Goal: Task Accomplishment & Management: Manage account settings

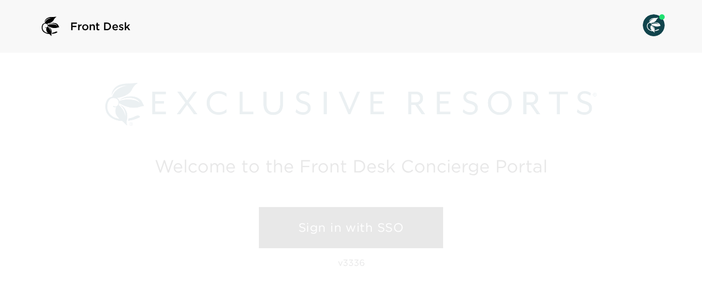
click at [318, 228] on link "Sign in with SSO" at bounding box center [351, 228] width 184 height 42
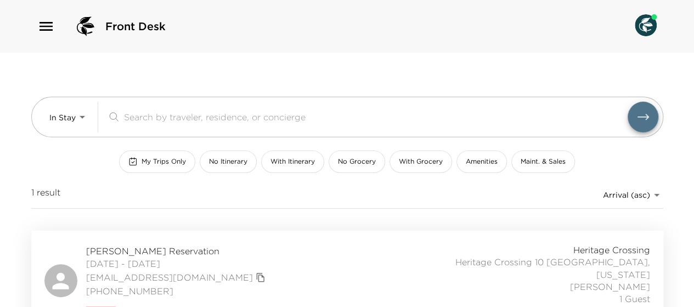
scroll to position [20, 0]
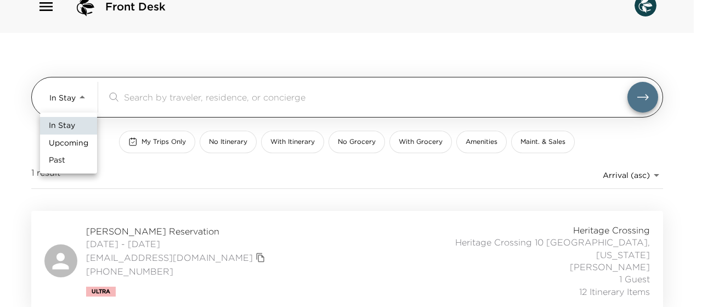
click at [82, 97] on body "Front Desk In Stay In-Stay ​ My Trips Only No Itinerary With Itinerary No Groce…" at bounding box center [351, 133] width 702 height 307
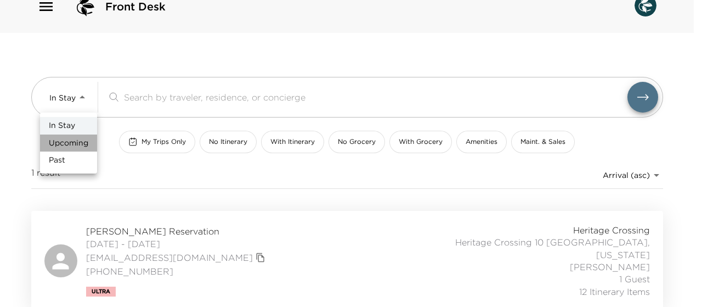
click at [64, 140] on span "Upcoming" at bounding box center [69, 143] width 40 height 11
type input "Upcoming"
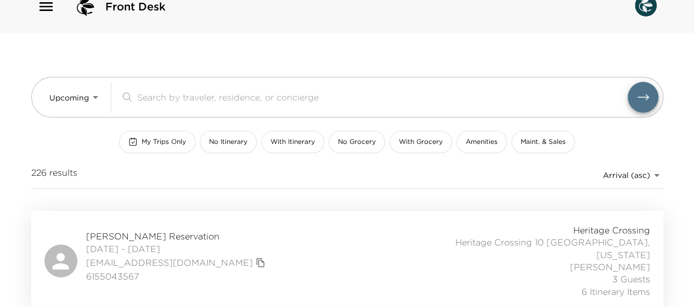
click at [165, 230] on span "Amy Huddleston Reservation" at bounding box center [177, 236] width 182 height 12
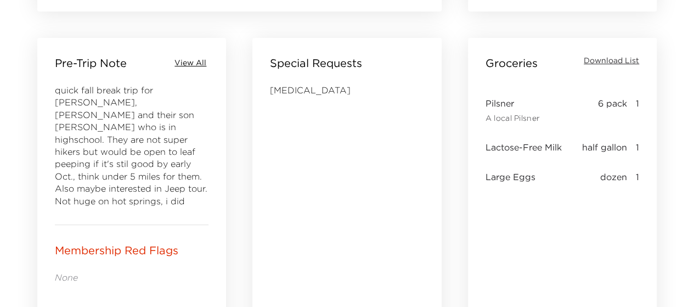
scroll to position [476, 0]
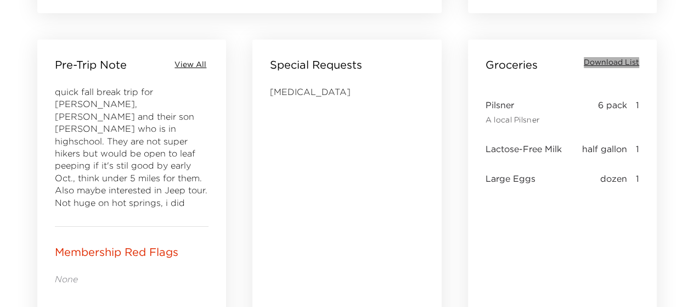
click at [607, 64] on span "Download List" at bounding box center [611, 62] width 55 height 11
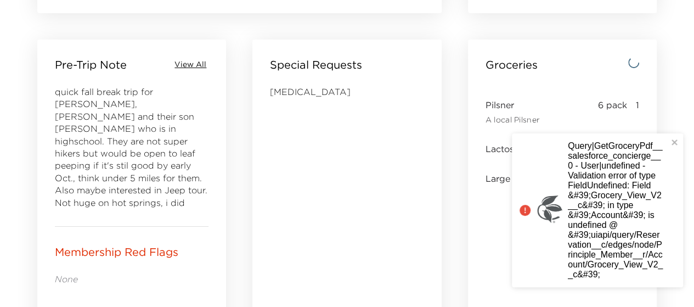
click at [314, 181] on div "[MEDICAL_DATA]" at bounding box center [347, 234] width 154 height 296
click at [482, 213] on div "Groceries Pilsner A local Pilsner 6 pack 1 Lactose-Free Milk half gallon 1 Larg…" at bounding box center [562, 226] width 189 height 373
click at [675, 138] on icon "close" at bounding box center [675, 142] width 8 height 9
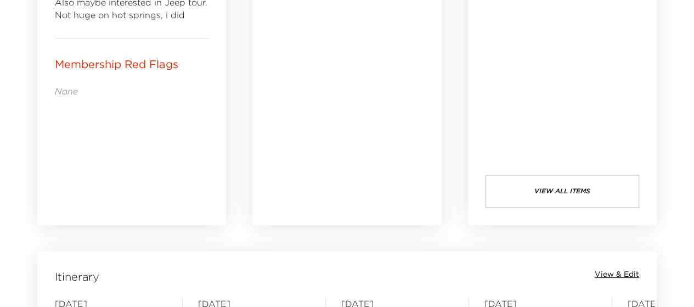
scroll to position [665, 0]
click at [553, 184] on button "view all items" at bounding box center [563, 190] width 154 height 33
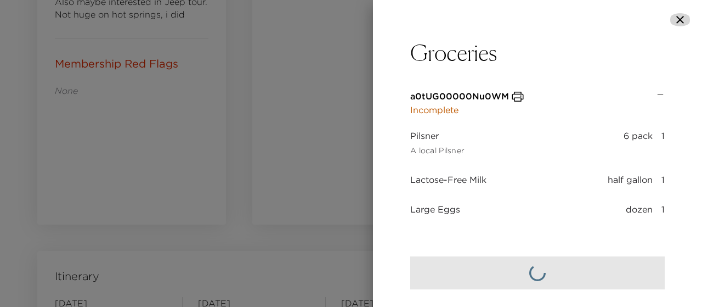
click at [679, 21] on icon "button" at bounding box center [680, 19] width 13 height 13
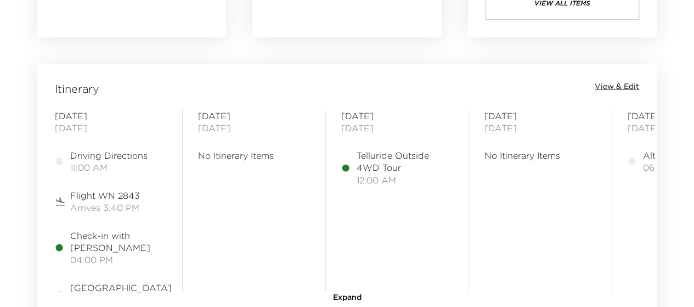
scroll to position [855, 0]
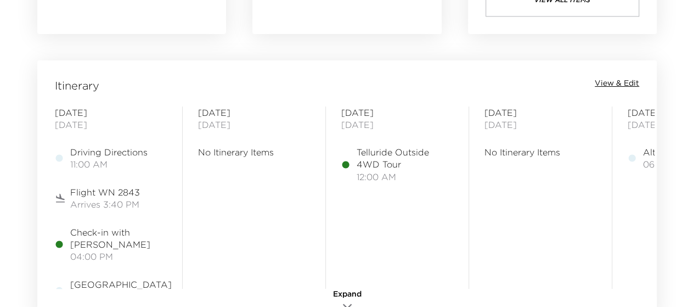
click at [610, 81] on span "View & Edit" at bounding box center [617, 83] width 44 height 11
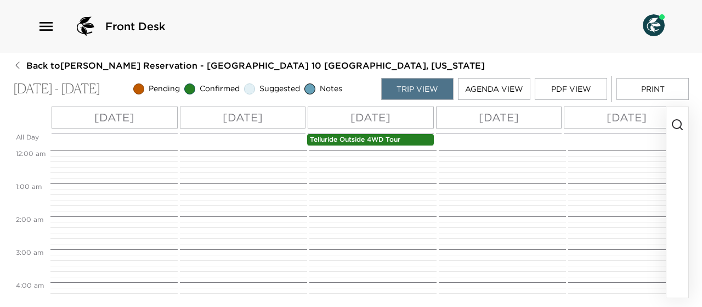
scroll to position [362, 0]
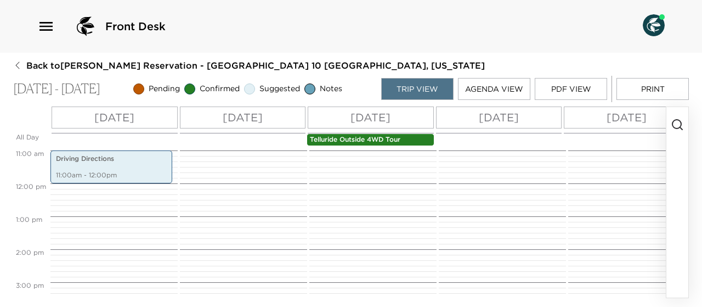
click at [256, 114] on p "[DATE]" at bounding box center [243, 117] width 40 height 16
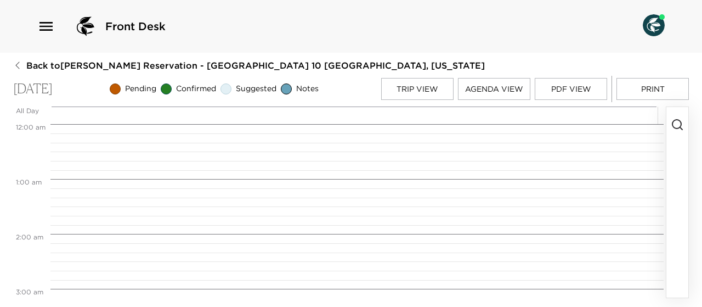
scroll to position [439, 0]
click at [677, 179] on button "button" at bounding box center [678, 202] width 22 height 190
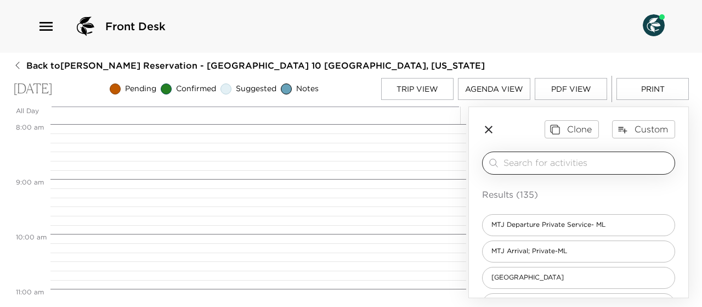
click at [547, 167] on input "search" at bounding box center [587, 162] width 167 height 13
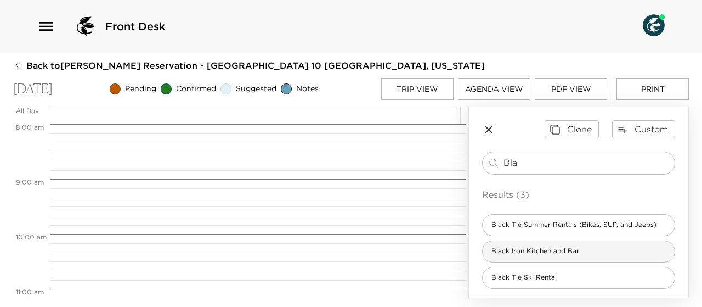
type input "Bla"
click at [525, 249] on span "Black Iron Kitchen and Bar" at bounding box center [535, 250] width 105 height 9
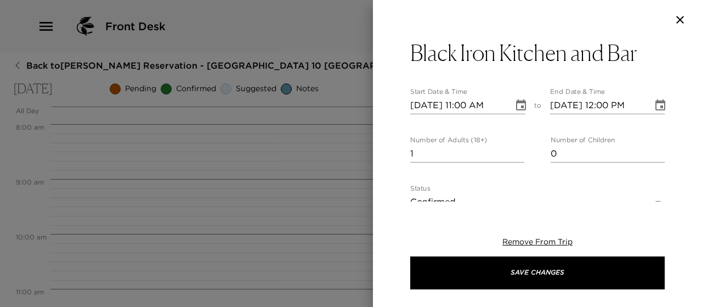
type textarea "Comfortable for the entire family, Black Iron Kitchen & Bar features warm [PERS…"
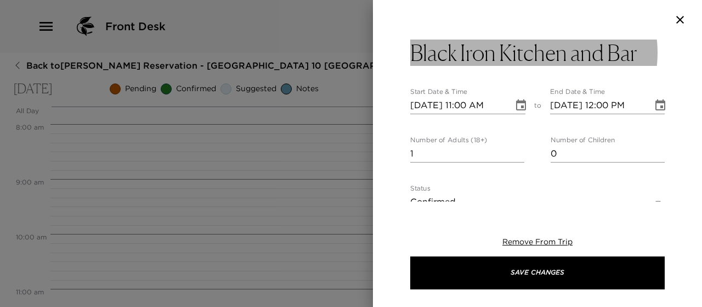
click at [654, 52] on button "Black Iron Kitchen and Bar" at bounding box center [538, 53] width 255 height 26
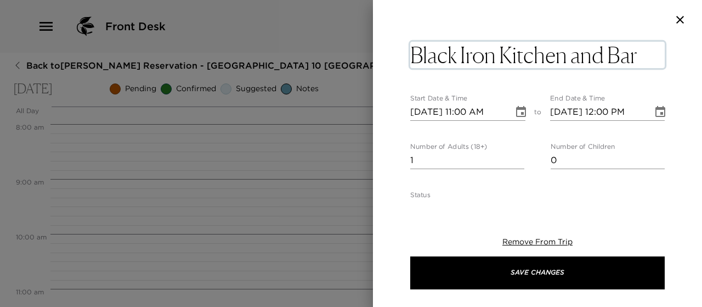
click at [654, 52] on textarea "Black Iron Kitchen and Bar" at bounding box center [538, 55] width 255 height 26
click at [654, 52] on textarea "Black Iron Kitchen an" at bounding box center [538, 55] width 255 height 26
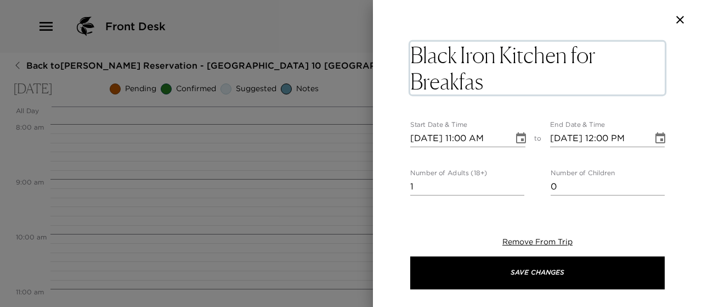
type textarea "Black Iron Kitchen for Breakfast"
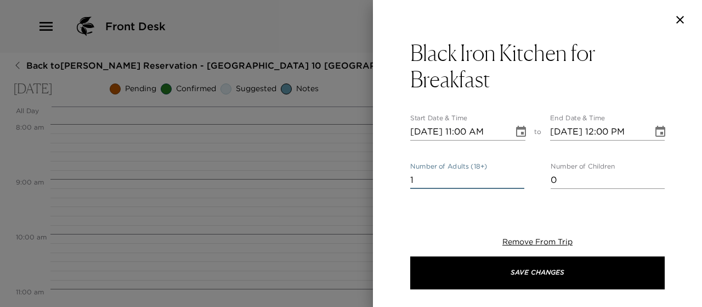
click at [515, 180] on input "1" at bounding box center [468, 180] width 114 height 18
click at [516, 176] on input "2" at bounding box center [468, 180] width 114 height 18
type input "3"
click at [516, 176] on input "3" at bounding box center [468, 180] width 114 height 18
click at [519, 131] on icon "Choose date, selected date is Oct 6, 2025" at bounding box center [521, 131] width 13 height 13
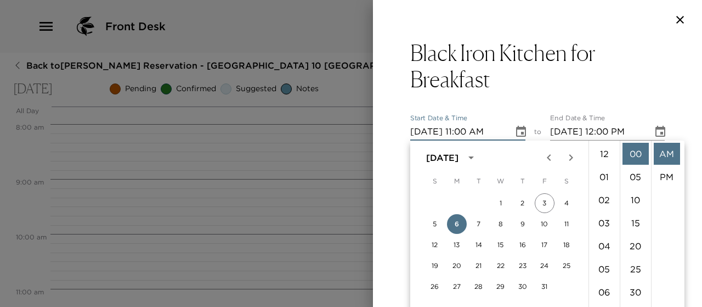
scroll to position [254, 0]
click at [604, 156] on li "11" at bounding box center [605, 154] width 26 height 22
click at [604, 233] on li "08" at bounding box center [605, 238] width 26 height 22
type input "[DATE] 08:00 AM"
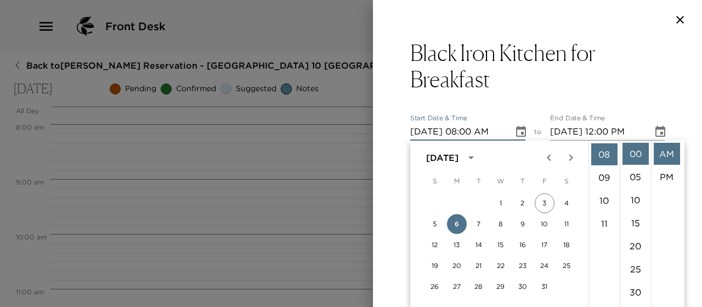
scroll to position [184, 0]
click at [664, 153] on li "AM" at bounding box center [667, 154] width 26 height 22
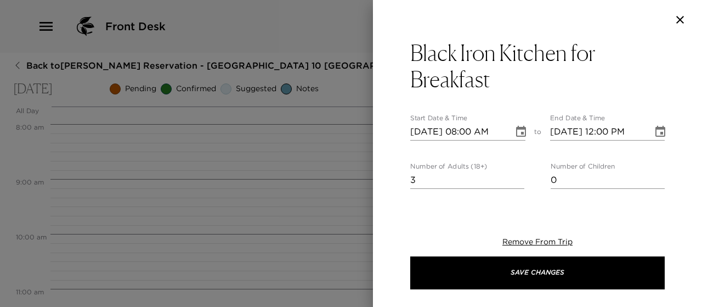
click at [654, 132] on icon "Choose date, selected date is Oct 6, 2025" at bounding box center [660, 131] width 13 height 13
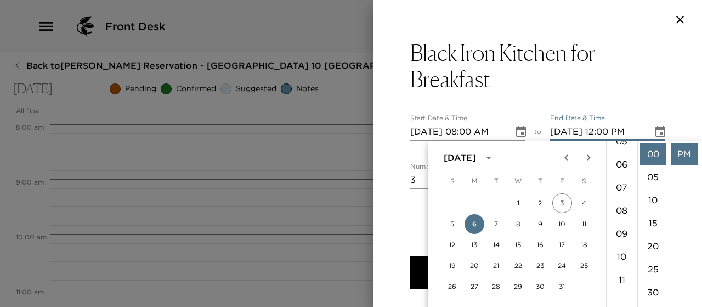
scroll to position [128, 0]
click at [621, 232] on li "09" at bounding box center [622, 233] width 26 height 22
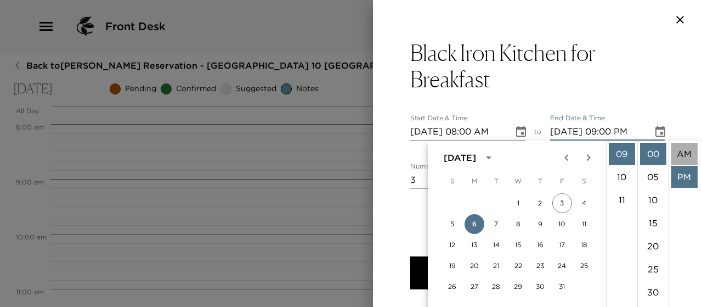
click at [682, 152] on li "AM" at bounding box center [685, 154] width 26 height 22
type input "[DATE] 09:00 AM"
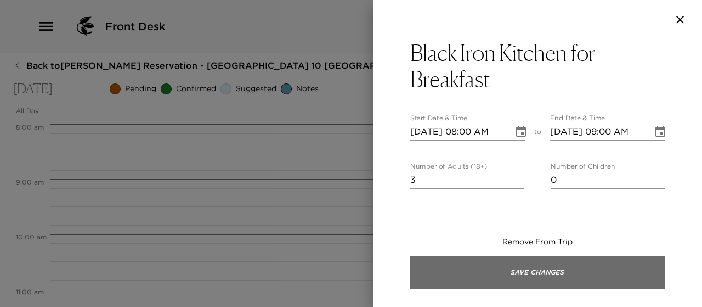
click at [542, 271] on button "Save Changes" at bounding box center [538, 272] width 255 height 33
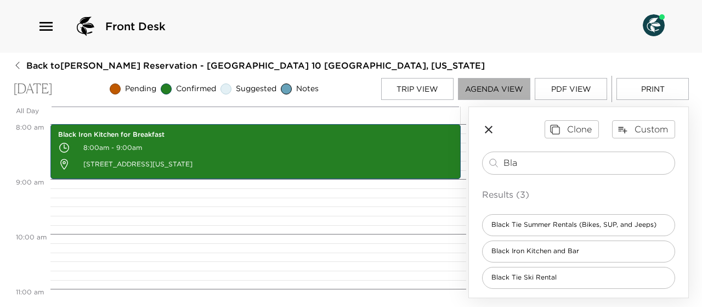
click at [503, 86] on button "Agenda View" at bounding box center [494, 89] width 72 height 22
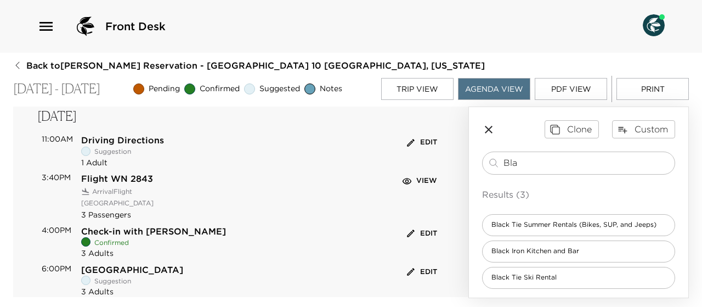
scroll to position [25, 0]
click at [419, 181] on button "View" at bounding box center [421, 181] width 40 height 17
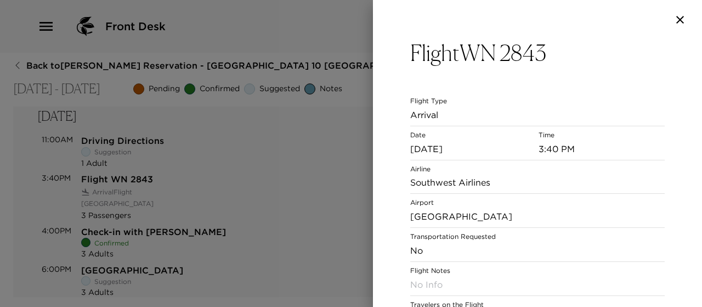
click at [420, 180] on p "Southwest Airlines" at bounding box center [538, 182] width 255 height 13
click at [680, 16] on icon "button" at bounding box center [680, 19] width 13 height 13
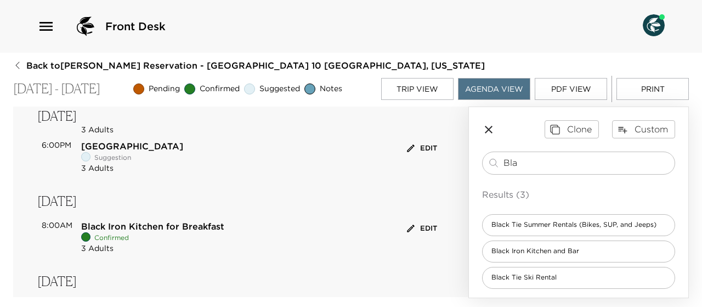
scroll to position [196, 0]
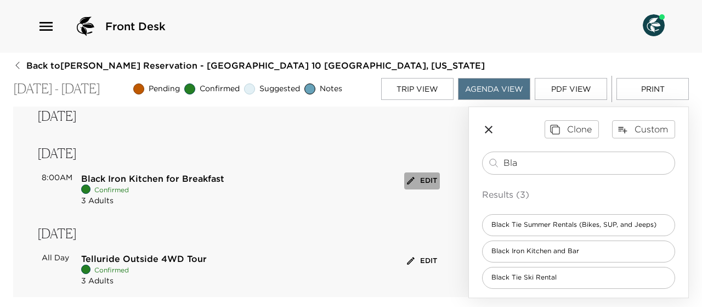
click at [423, 178] on button "Edit" at bounding box center [422, 180] width 36 height 17
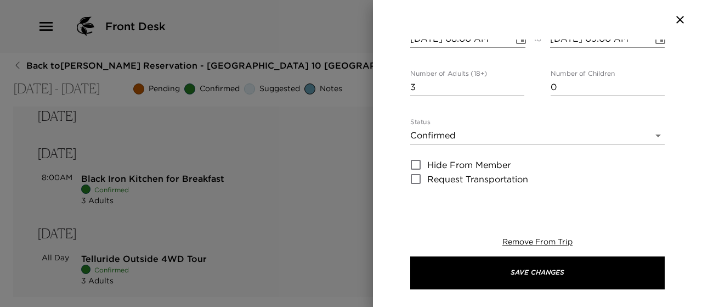
scroll to position [93, 0]
click at [651, 133] on body "Front Desk Back to [PERSON_NAME] Reservation - Heritage Crossing 10 [GEOGRAPHIC…" at bounding box center [351, 153] width 702 height 307
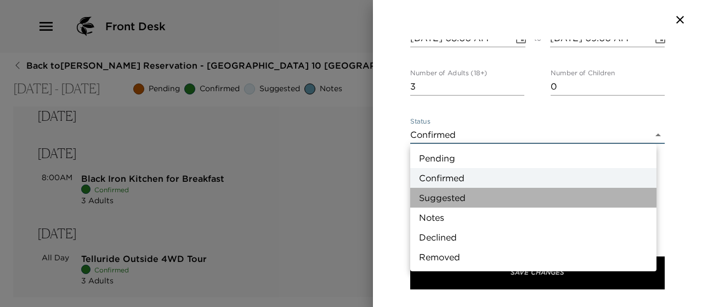
click at [483, 199] on li "Suggested" at bounding box center [534, 198] width 246 height 20
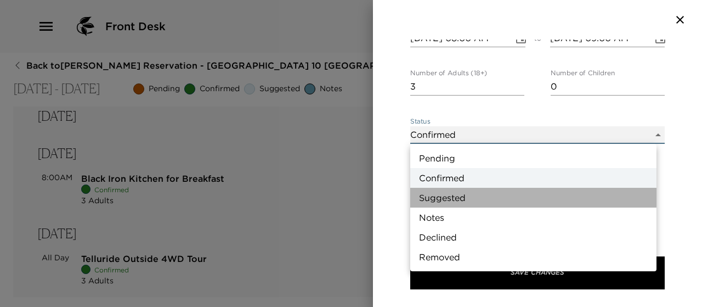
type input "Suggestion"
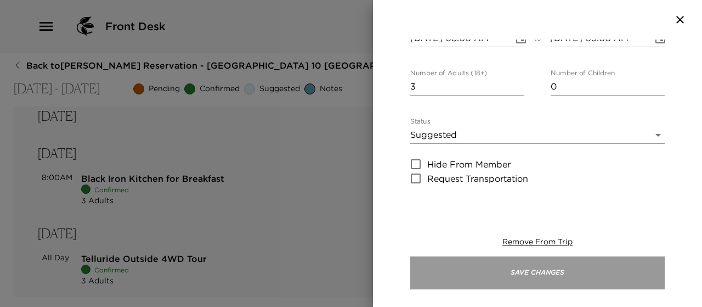
click at [517, 275] on button "Save Changes" at bounding box center [538, 272] width 255 height 33
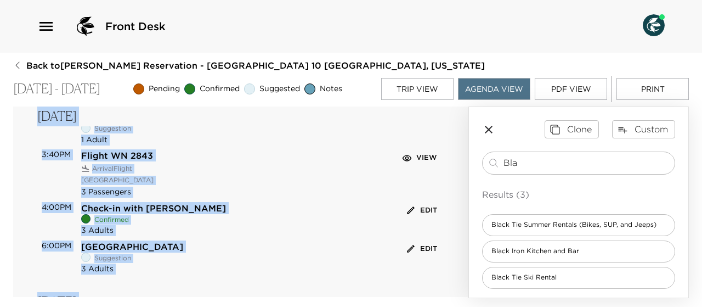
scroll to position [0, 0]
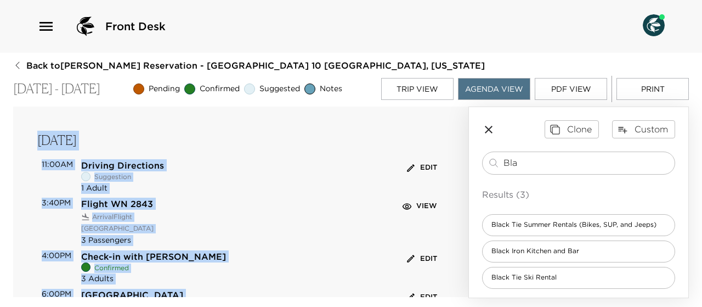
drag, startPoint x: 73, startPoint y: 183, endPoint x: 417, endPoint y: 93, distance: 355.7
click at [417, 93] on div "Back to [PERSON_NAME][GEOGRAPHIC_DATA] - Heritage Crossing 10 [GEOGRAPHIC_DATA]…" at bounding box center [351, 178] width 676 height 239
click at [358, 201] on div "Flight WN 2843 Arrival Flight [GEOGRAPHIC_DATA] 3 Passengers View" at bounding box center [260, 222] width 359 height 48
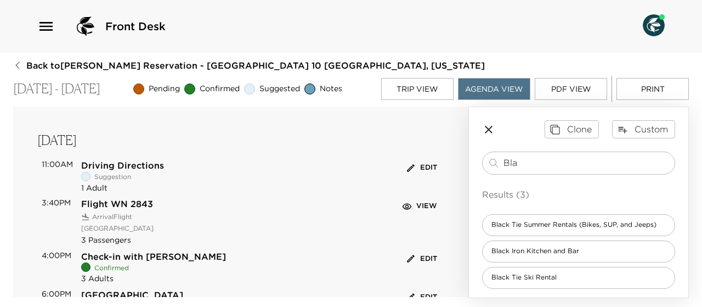
click at [427, 87] on button "Trip View" at bounding box center [417, 89] width 72 height 22
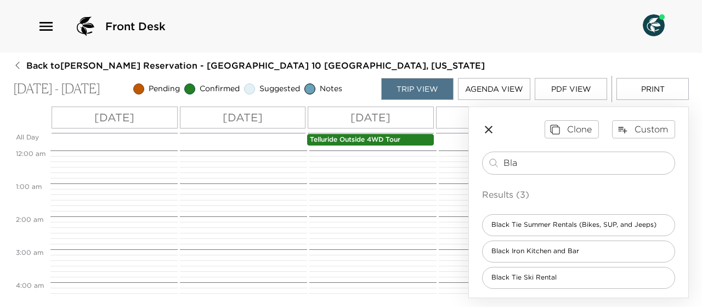
scroll to position [263, 0]
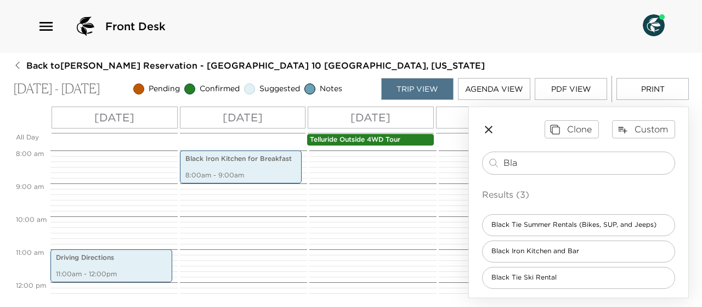
click at [262, 115] on p "[DATE]" at bounding box center [243, 117] width 40 height 16
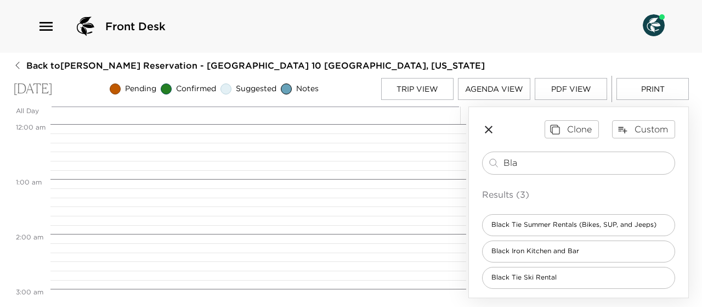
scroll to position [439, 0]
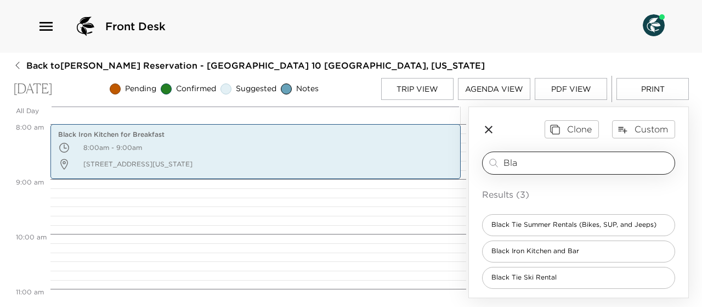
click at [528, 162] on input "Bla" at bounding box center [587, 162] width 167 height 13
type input "B"
click at [528, 162] on input "search" at bounding box center [587, 162] width 167 height 13
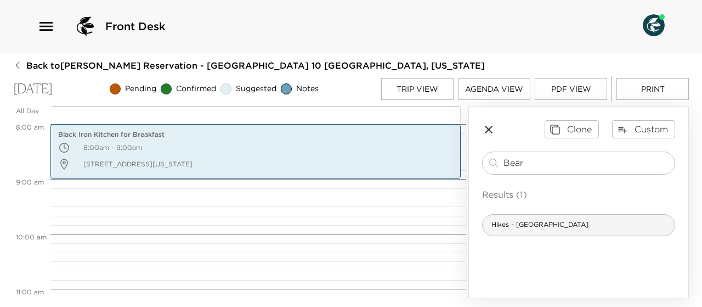
type input "Bear"
click at [565, 224] on span "Hikes - [GEOGRAPHIC_DATA]" at bounding box center [540, 224] width 115 height 9
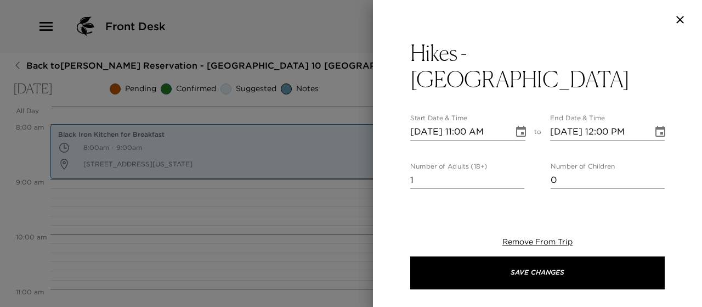
type textarea "Check out this 4.5-mile out-and-back trail near [GEOGRAPHIC_DATA], [US_STATE]. …"
click at [513, 171] on input "2" at bounding box center [468, 180] width 114 height 18
type input "3"
click at [513, 171] on input "3" at bounding box center [468, 180] width 114 height 18
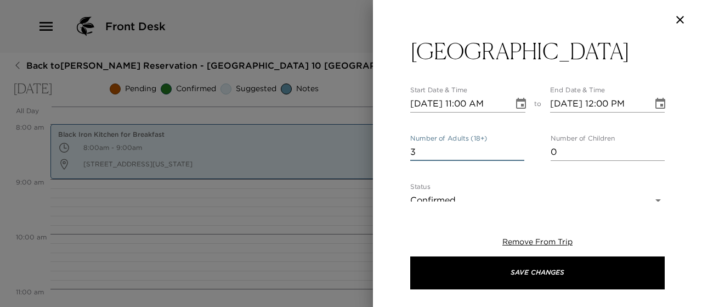
scroll to position [29, 0]
click at [649, 171] on body "Front Desk Back to [PERSON_NAME] Reservation - [GEOGRAPHIC_DATA] 10 [GEOGRAPHIC…" at bounding box center [351, 153] width 702 height 307
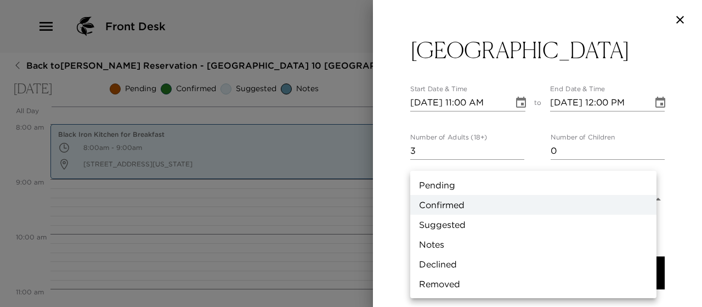
click at [483, 223] on li "Suggested" at bounding box center [534, 225] width 246 height 20
type input "Suggestion"
type textarea "Check out this 4.5-mile out-and-back trail near [GEOGRAPHIC_DATA], [US_STATE]. …"
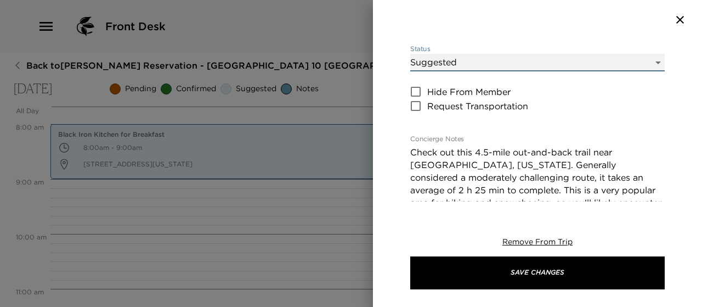
scroll to position [170, 0]
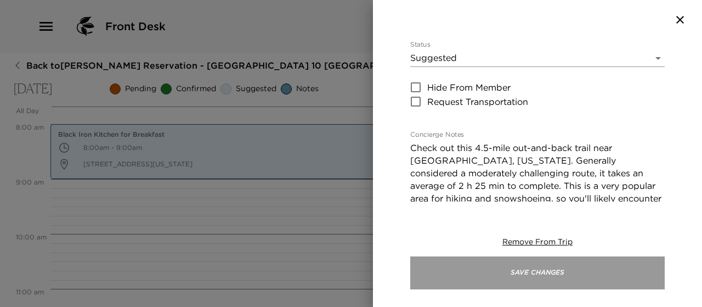
click at [522, 274] on button "Save Changes" at bounding box center [538, 272] width 255 height 33
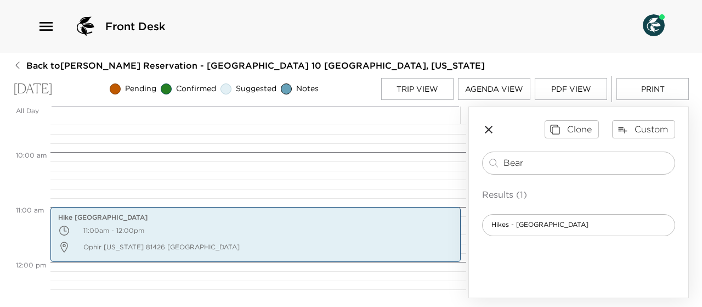
scroll to position [520, 0]
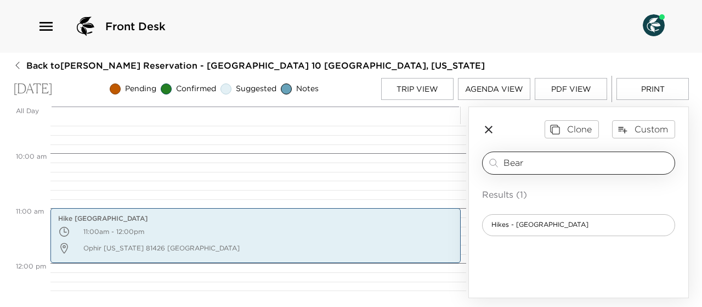
click at [538, 164] on input "Bear" at bounding box center [587, 162] width 167 height 13
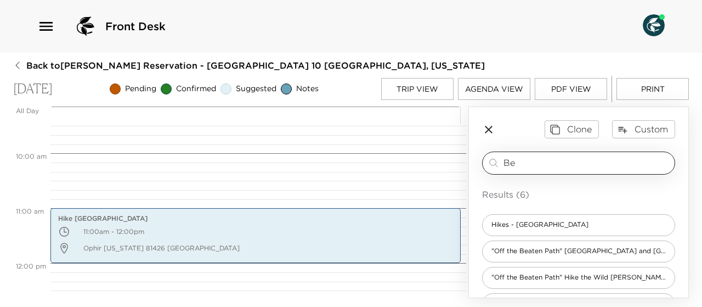
type input "B"
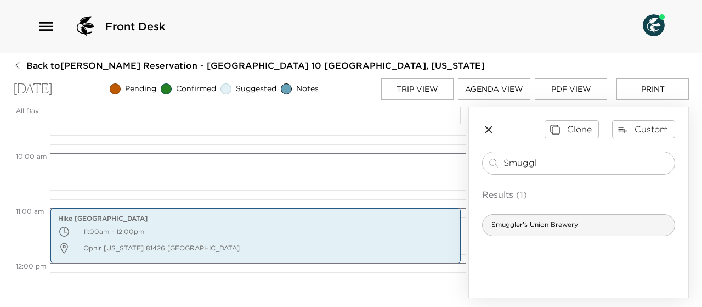
type input "Smuggl"
click at [532, 223] on span "Smuggler's Union Brewery" at bounding box center [535, 224] width 104 height 9
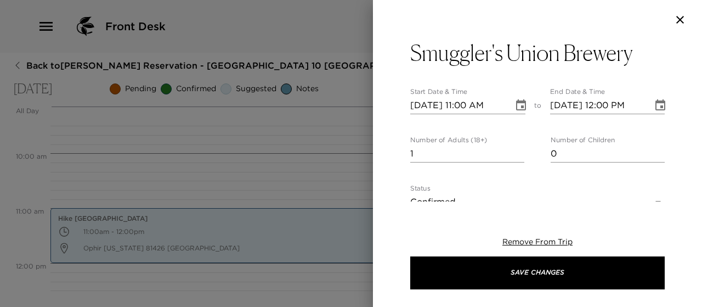
type textarea "Smuggler's Brewpub From homemade root beer to award winning ales, there is some…"
type input "2"
type input "Cancellation policy: Please be advise all reservations cancelled less than 48 h…"
click at [515, 148] on input "2" at bounding box center [468, 154] width 114 height 18
type input "3"
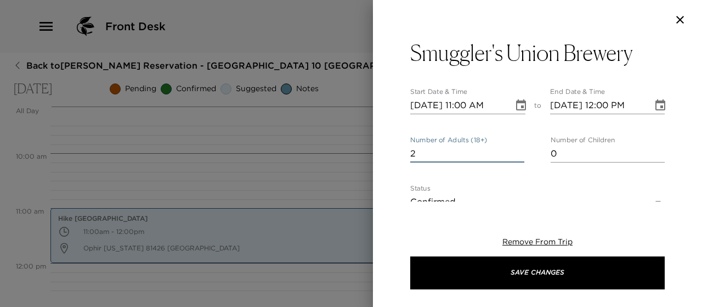
type input "Cancellation policy: Please be advise all reservations cancelled less than 48 h…"
type input "3"
click at [515, 148] on input "3" at bounding box center [468, 154] width 114 height 18
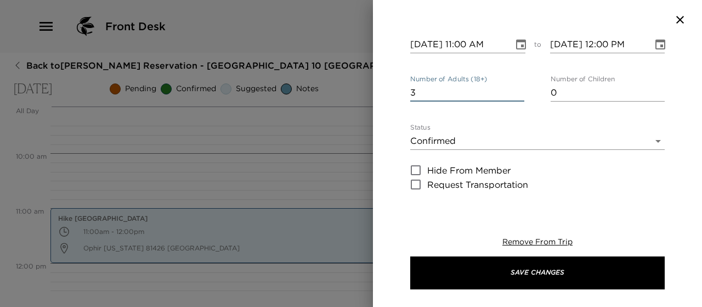
scroll to position [60, 0]
type input "Cancellation policy: Please be advise all reservations cancelled less than 48 h…"
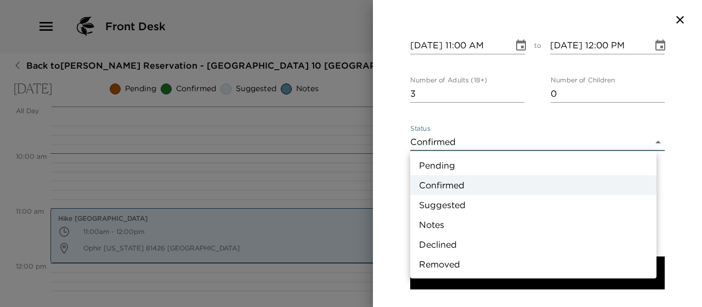
click at [652, 142] on body "Front Desk Back to [PERSON_NAME] Reservation - [GEOGRAPHIC_DATA] 10 [GEOGRAPHIC…" at bounding box center [351, 153] width 702 height 307
click at [486, 202] on li "Suggested" at bounding box center [534, 205] width 246 height 20
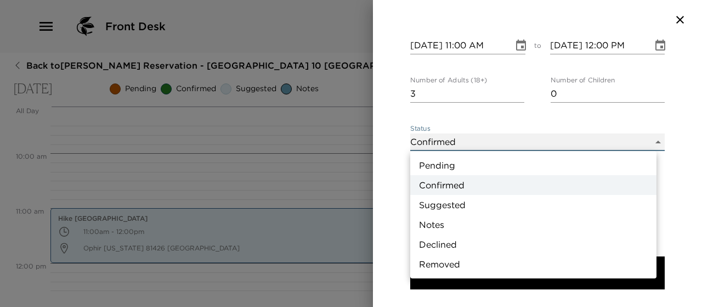
type input "Suggestion"
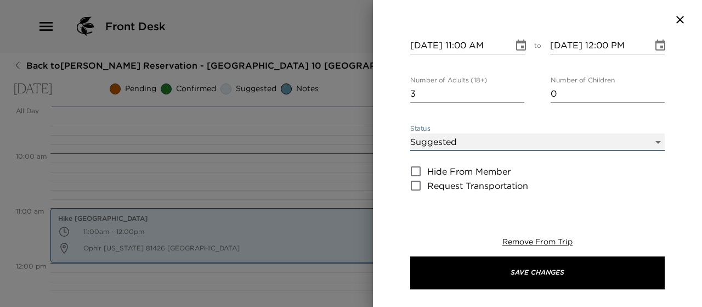
scroll to position [59, 0]
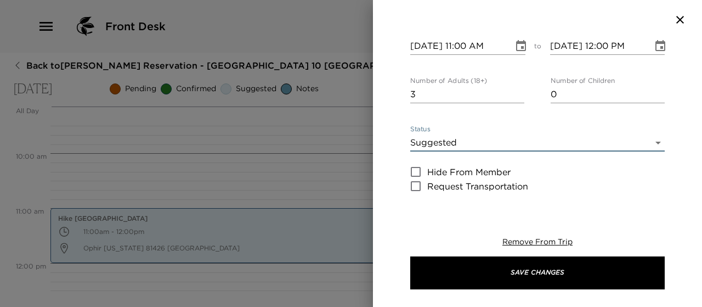
type input "Cancellation policy: Please be advise all reservations cancelled less than 48 h…"
click at [517, 43] on icon "Choose date, selected date is Oct 6, 2025" at bounding box center [521, 45] width 10 height 11
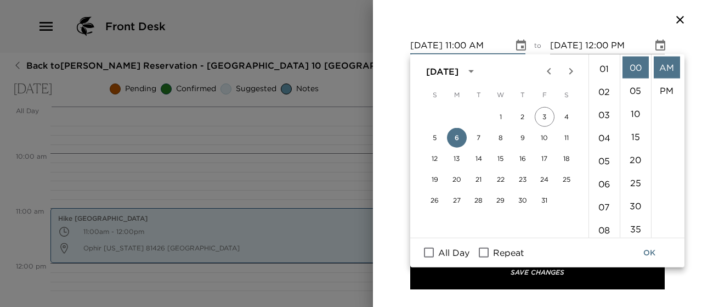
scroll to position [0, 0]
click at [606, 65] on li "12" at bounding box center [605, 68] width 26 height 22
type input "[DATE] 12:00 AM"
type input "Cancellation policy: Please be advise all reservations cancelled less than 48 h…"
click at [666, 87] on li "PM" at bounding box center [667, 91] width 26 height 22
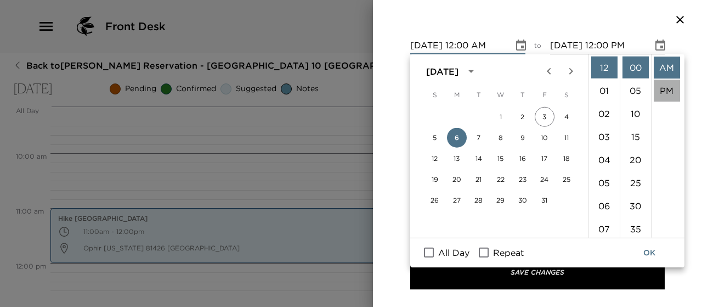
type input "[DATE] 12:00 PM"
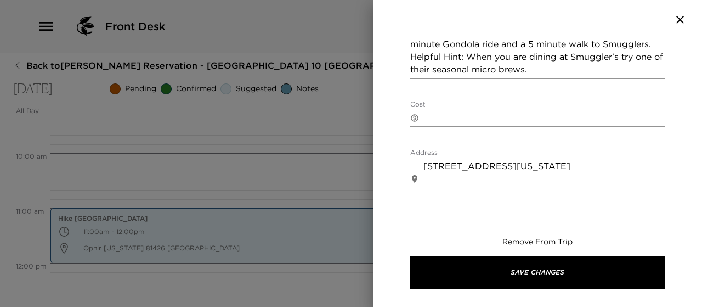
scroll to position [289, 0]
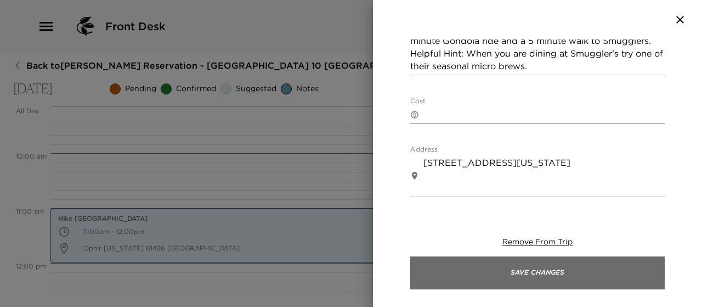
click at [542, 276] on button "Save Changes" at bounding box center [538, 272] width 255 height 33
type input "Cancellation policy: Please be advise all reservations cancelled less than 48 h…"
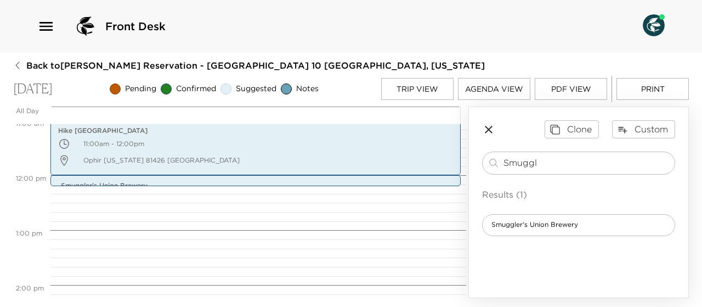
scroll to position [609, 0]
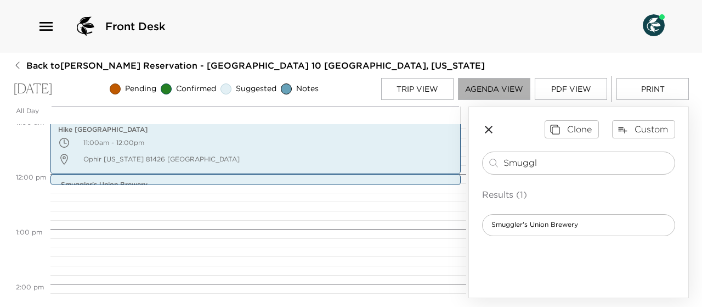
click at [509, 88] on button "Agenda View" at bounding box center [494, 89] width 72 height 22
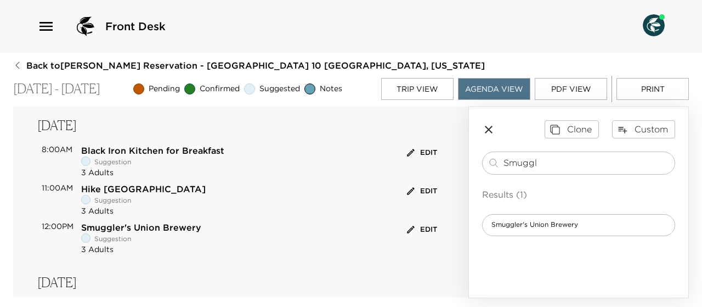
scroll to position [225, 0]
click at [419, 227] on button "Edit" at bounding box center [422, 229] width 36 height 17
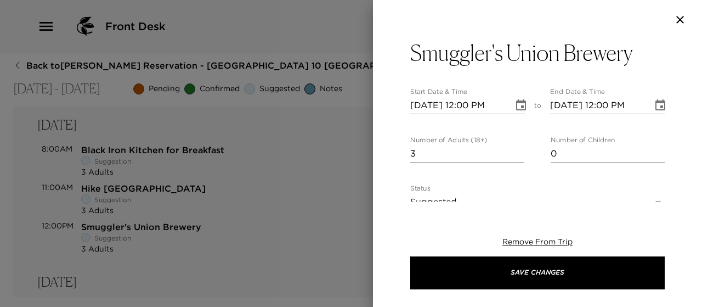
click at [654, 108] on icon "Choose date, selected date is Oct 6, 2025" at bounding box center [660, 105] width 13 height 13
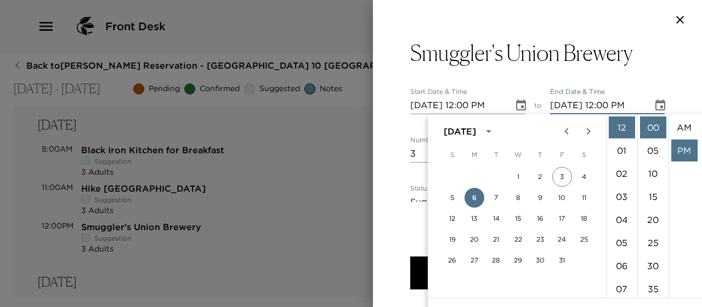
scroll to position [23, 0]
click at [620, 170] on li "02" at bounding box center [622, 173] width 26 height 22
type input "[DATE] 02:00 PM"
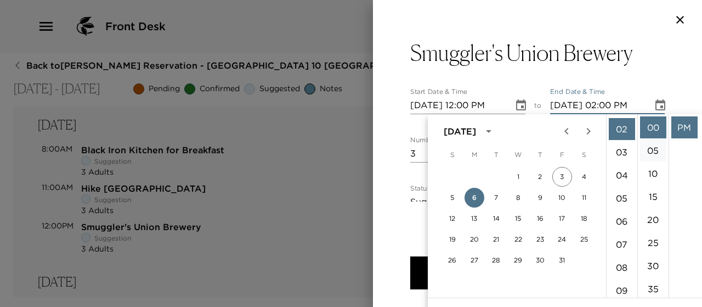
scroll to position [46, 0]
click at [684, 128] on li "PM" at bounding box center [685, 127] width 26 height 22
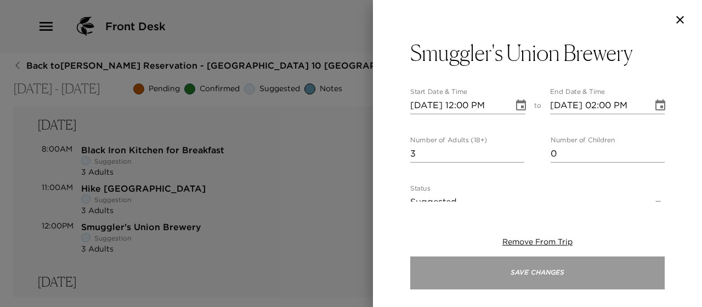
click at [546, 278] on button "Save Changes" at bounding box center [538, 272] width 255 height 33
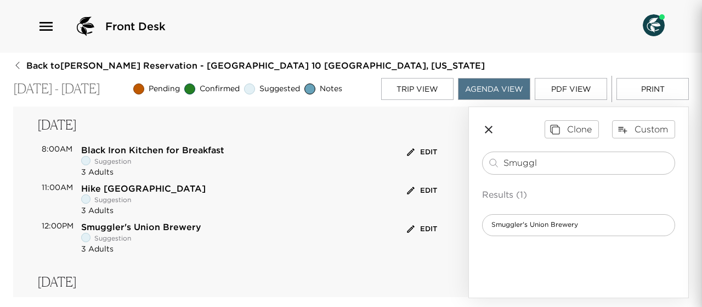
type input "Cancellation policy: Please be advise all reservations cancelled less than 48 h…"
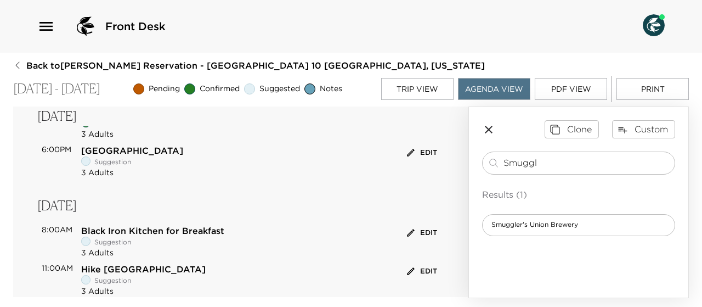
scroll to position [136, 0]
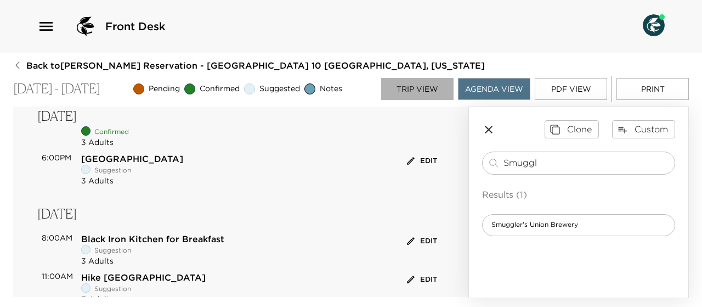
click at [403, 87] on button "Trip View" at bounding box center [417, 89] width 72 height 22
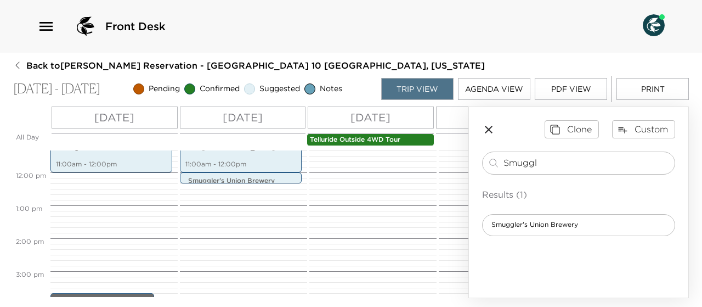
scroll to position [374, 0]
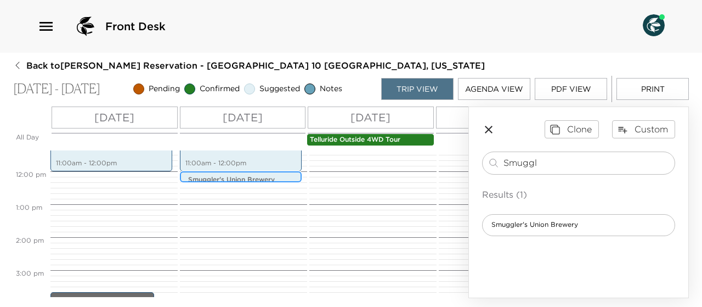
click at [258, 177] on p "Smuggler's Union Brewery" at bounding box center [243, 179] width 111 height 9
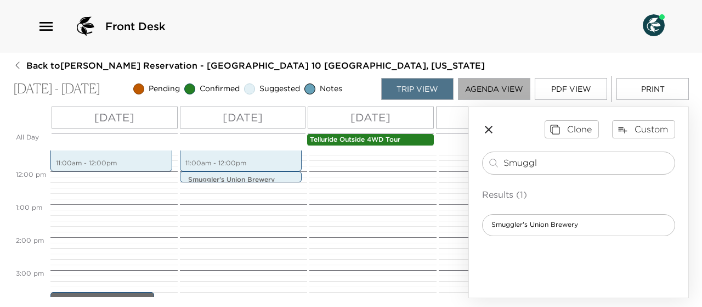
click at [490, 85] on button "Agenda View" at bounding box center [494, 89] width 72 height 22
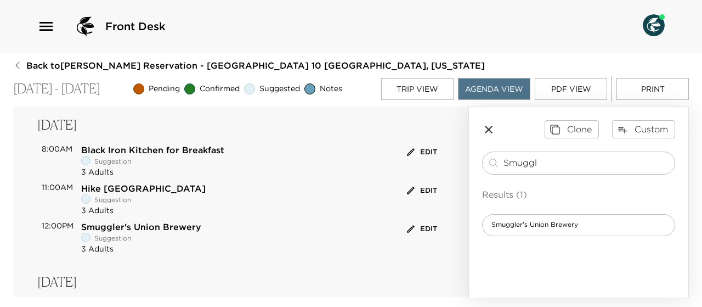
scroll to position [226, 0]
click at [414, 228] on button "Edit" at bounding box center [422, 228] width 36 height 17
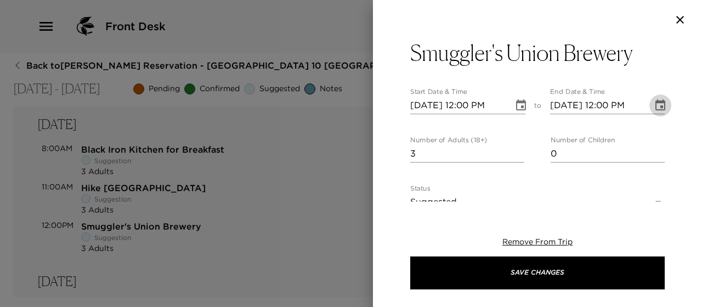
click at [654, 105] on icon "Choose date, selected date is Oct 6, 2025" at bounding box center [660, 105] width 13 height 13
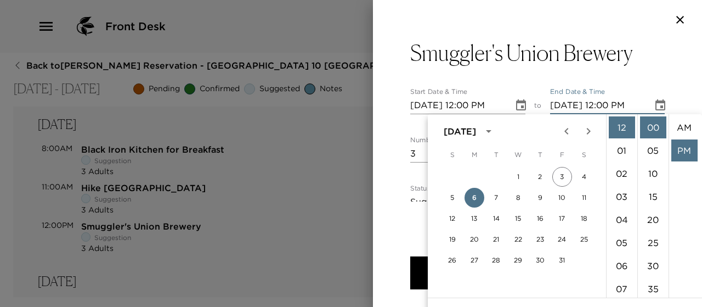
scroll to position [23, 0]
click at [619, 171] on li "02" at bounding box center [622, 173] width 26 height 22
type input "[DATE] 02:00 PM"
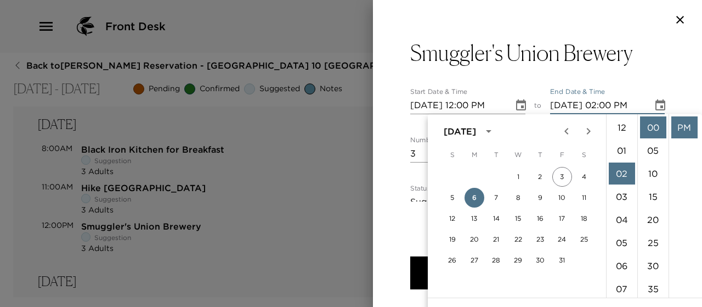
scroll to position [46, 0]
click at [684, 126] on li "PM" at bounding box center [685, 127] width 26 height 22
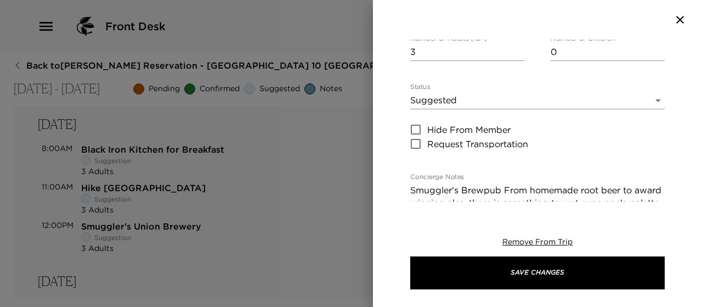
scroll to position [103, 0]
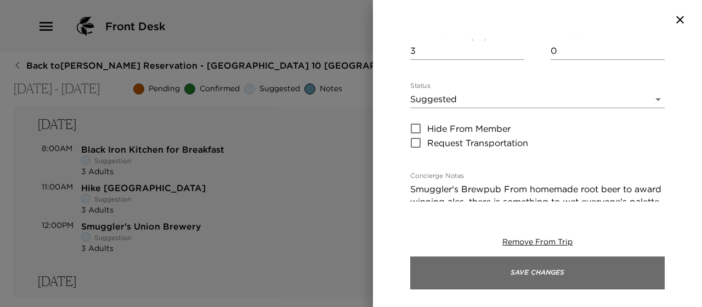
click at [546, 272] on button "Save Changes" at bounding box center [538, 272] width 255 height 33
type input "Cancellation policy: Please be advise all reservations cancelled less than 48 h…"
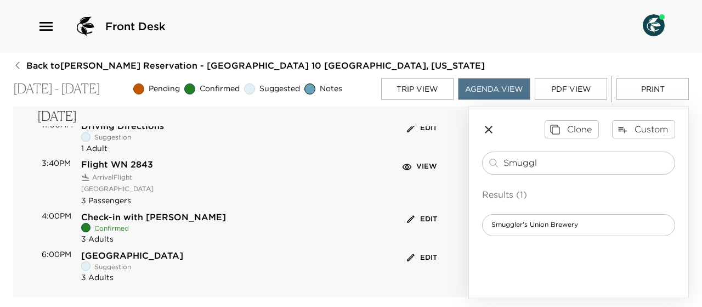
scroll to position [14, 0]
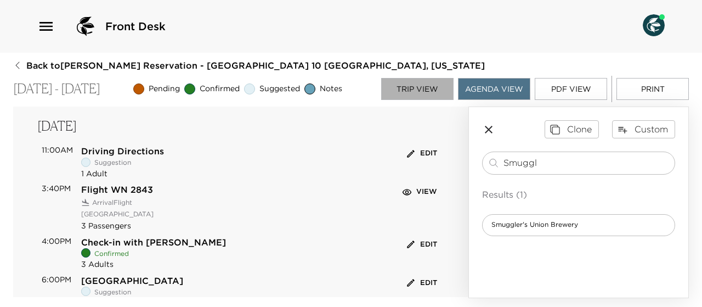
click at [429, 85] on button "Trip View" at bounding box center [417, 89] width 72 height 22
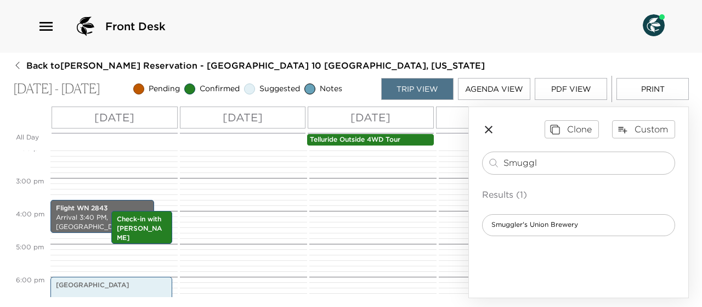
scroll to position [467, 0]
click at [252, 117] on p "[DATE]" at bounding box center [243, 117] width 40 height 16
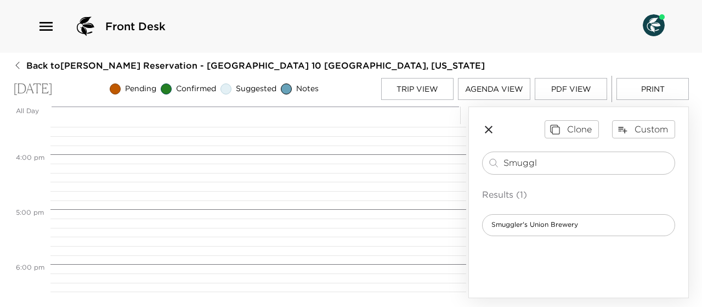
scroll to position [848, 0]
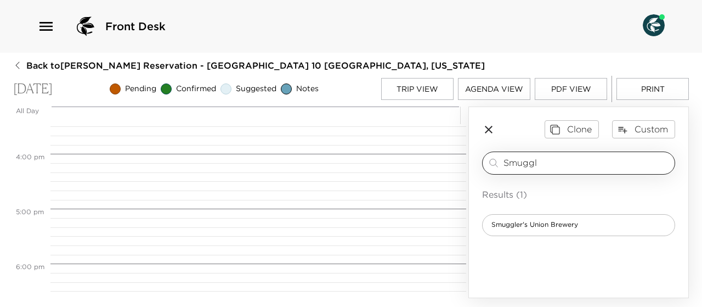
click at [545, 164] on input "Smuggl" at bounding box center [587, 162] width 167 height 13
type input "S"
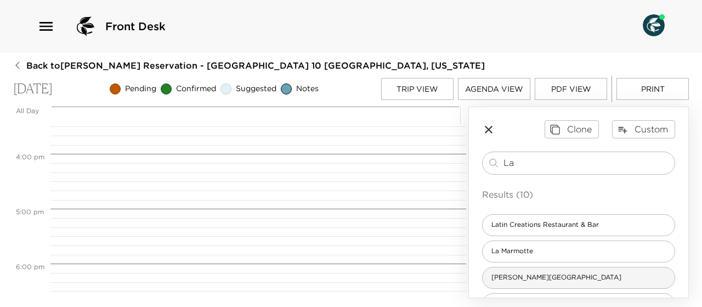
type input "La"
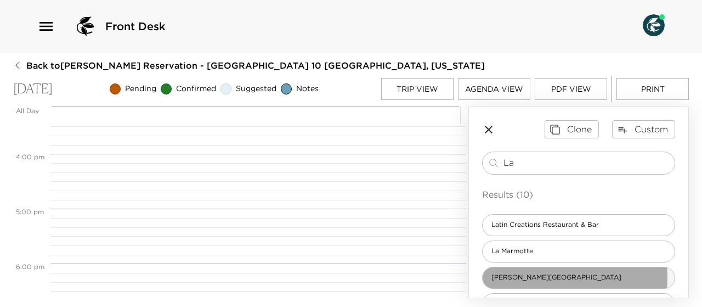
click at [538, 276] on span "[PERSON_NAME][GEOGRAPHIC_DATA]" at bounding box center [557, 277] width 148 height 9
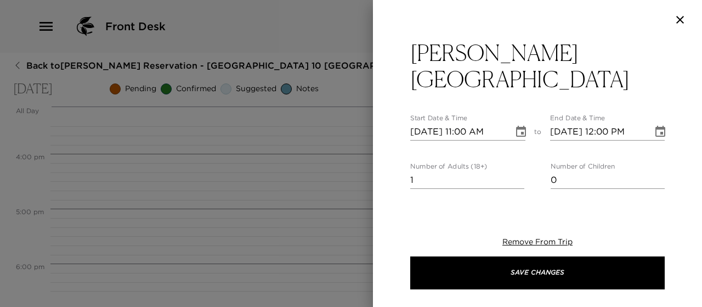
type textarea "[PERSON_NAME] [PERSON_NAME]'s menu is a marriage between old family recipes, co…"
click at [516, 125] on icon "Choose date, selected date is Oct 6, 2025" at bounding box center [521, 131] width 13 height 13
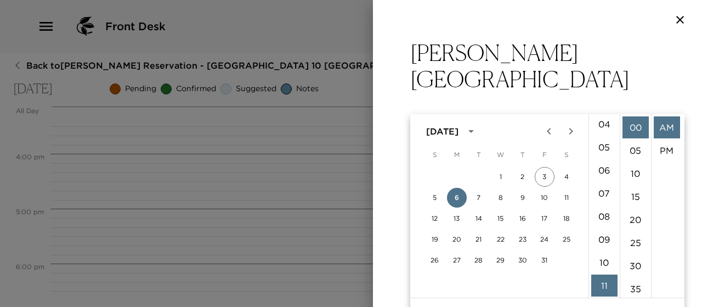
scroll to position [0, 0]
click at [603, 267] on li "06" at bounding box center [605, 266] width 26 height 22
click at [662, 148] on li "PM" at bounding box center [667, 150] width 26 height 22
type input "[DATE] 06:00 PM"
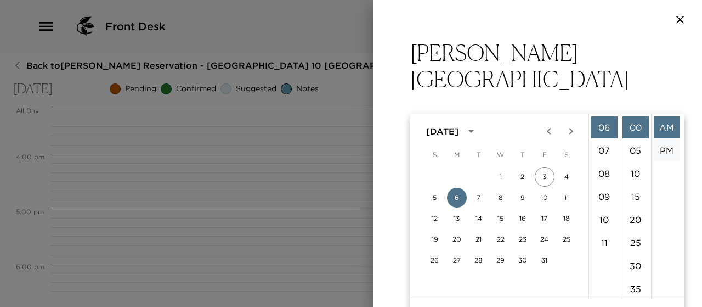
type input "[DATE] 07:00 PM"
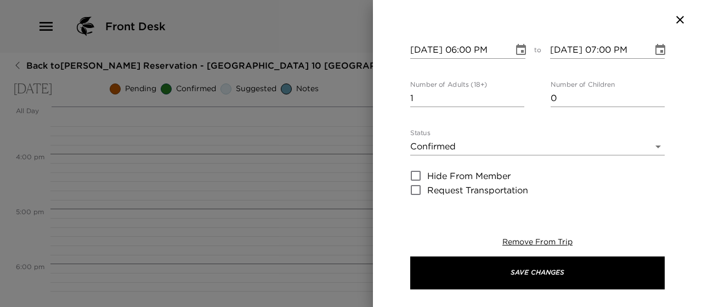
scroll to position [83, 0]
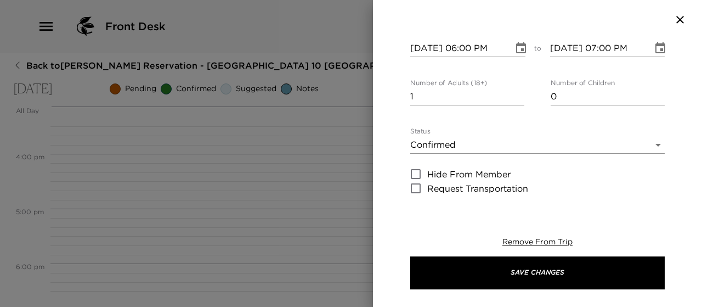
click at [650, 114] on body "Front Desk Back to [PERSON_NAME] Reservation - [GEOGRAPHIC_DATA] 10 [GEOGRAPHIC…" at bounding box center [351, 153] width 702 height 307
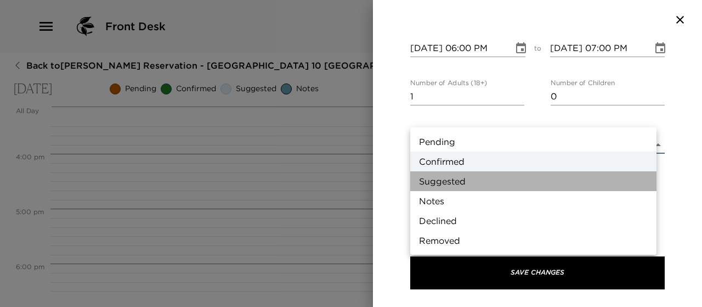
click at [505, 179] on li "Suggested" at bounding box center [534, 181] width 246 height 20
type input "Suggestion"
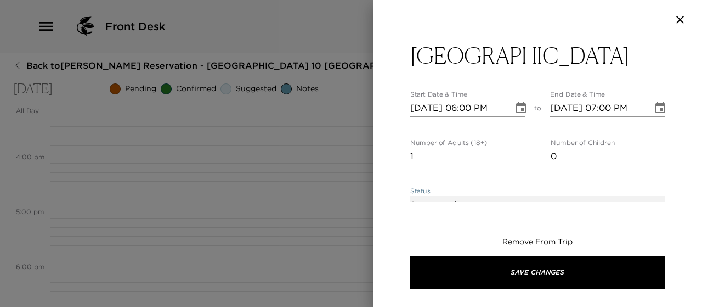
scroll to position [23, 0]
click at [514, 148] on input "2" at bounding box center [468, 157] width 114 height 18
type input "3"
click at [514, 148] on input "3" at bounding box center [468, 157] width 114 height 18
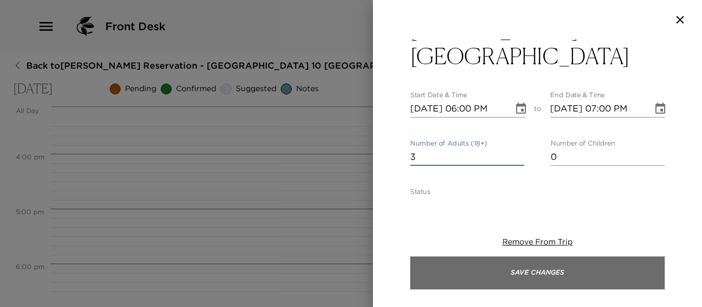
click at [527, 272] on button "Save Changes" at bounding box center [538, 272] width 255 height 33
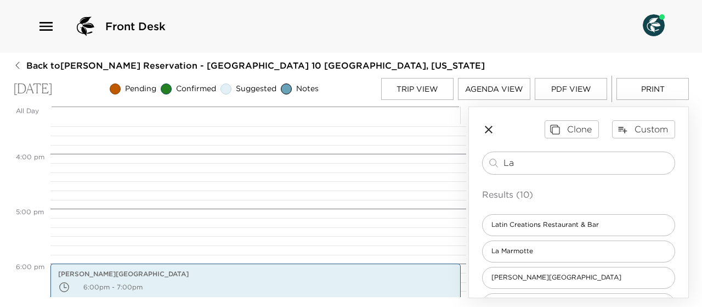
click at [507, 91] on button "Agenda View" at bounding box center [494, 89] width 72 height 22
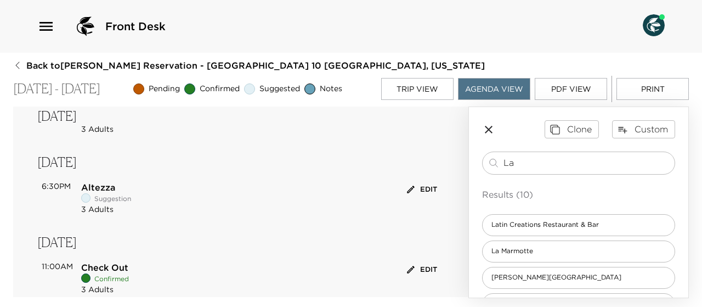
scroll to position [464, 0]
click at [430, 83] on button "Trip View" at bounding box center [417, 89] width 72 height 22
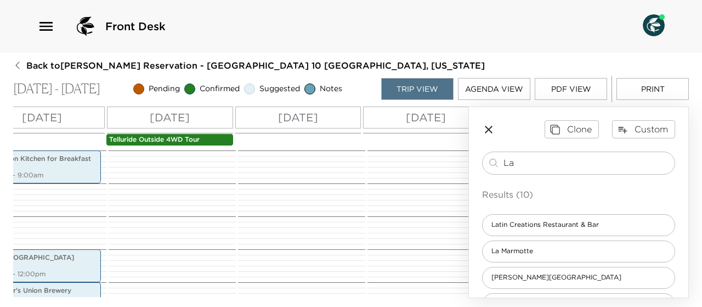
scroll to position [0, 200]
click at [319, 119] on p "[DATE]" at bounding box center [299, 117] width 40 height 16
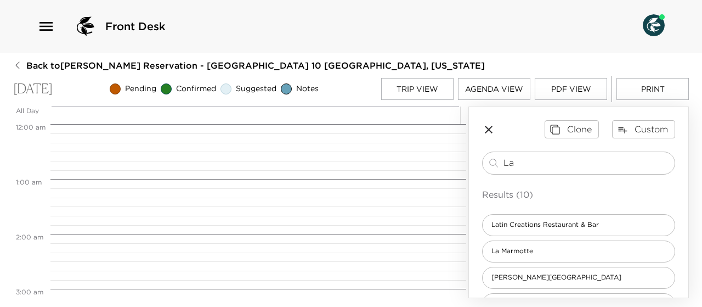
scroll to position [439, 0]
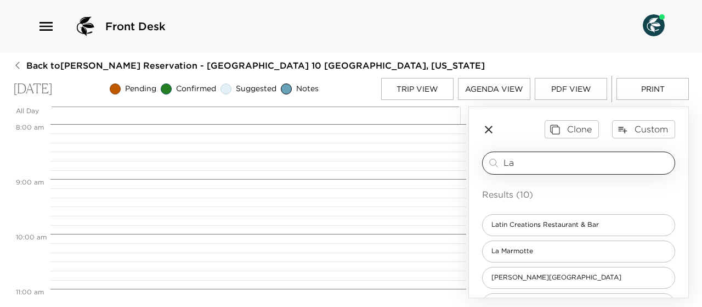
click at [545, 168] on input "La" at bounding box center [587, 162] width 167 height 13
type input "L"
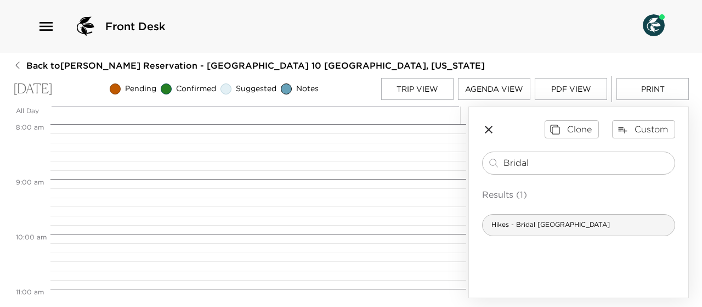
type input "Bridal"
click at [560, 229] on span "Hikes - Bridal [GEOGRAPHIC_DATA]" at bounding box center [551, 224] width 136 height 9
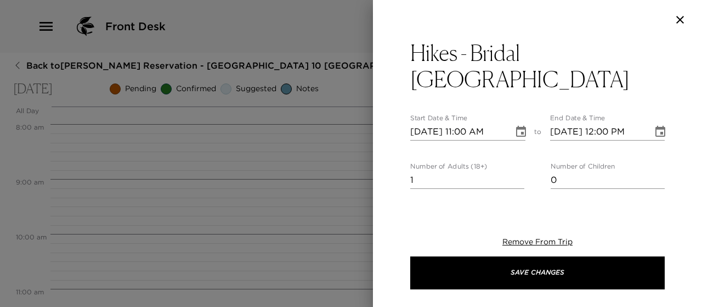
type textarea "Discover this 2.0-mile out-and-back trail near [GEOGRAPHIC_DATA], [US_STATE]. G…"
click at [515, 171] on input "2" at bounding box center [468, 180] width 114 height 18
type input "3"
click at [515, 171] on input "3" at bounding box center [468, 180] width 114 height 18
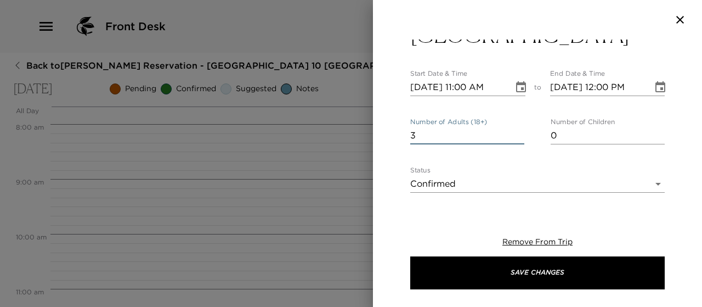
scroll to position [44, 0]
click at [651, 156] on body "Front Desk Back to [PERSON_NAME] Reservation - Heritage Crossing 10 [GEOGRAPHIC…" at bounding box center [351, 153] width 702 height 307
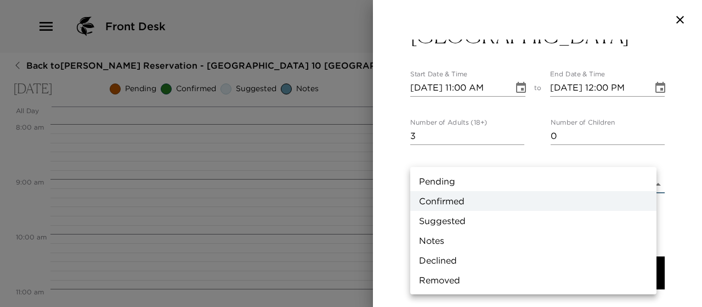
click at [510, 218] on li "Suggested" at bounding box center [534, 221] width 246 height 20
type input "Suggestion"
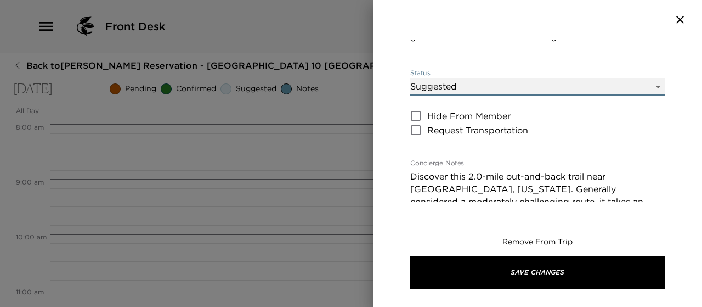
scroll to position [0, 0]
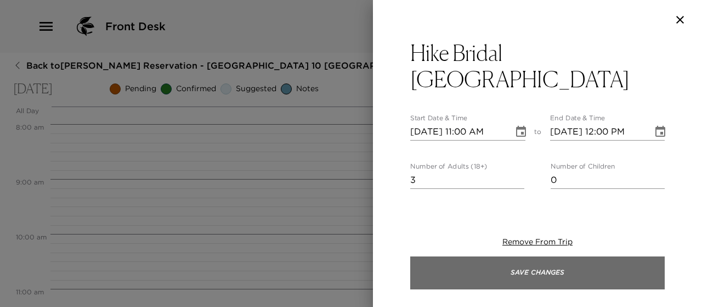
click at [543, 276] on button "Save Changes" at bounding box center [538, 272] width 255 height 33
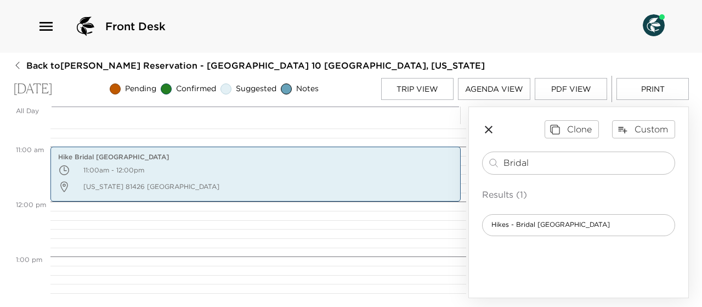
scroll to position [582, 0]
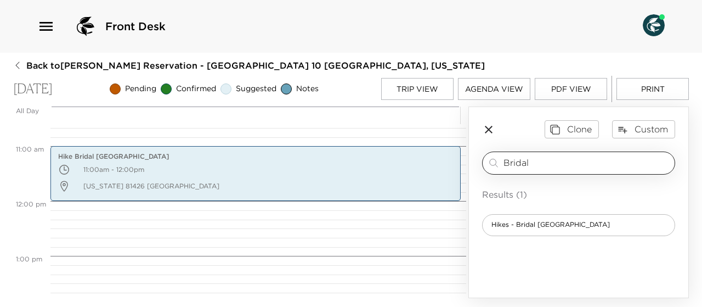
click at [550, 169] on input "Bridal" at bounding box center [587, 162] width 167 height 13
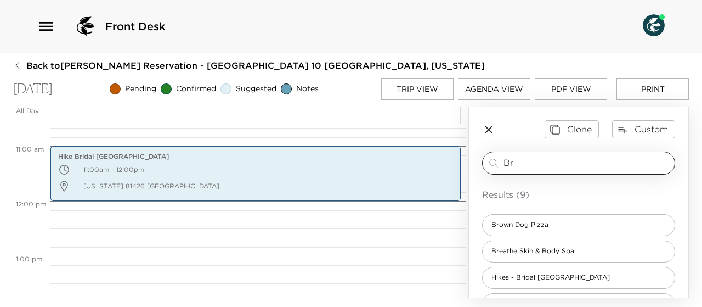
type input "B"
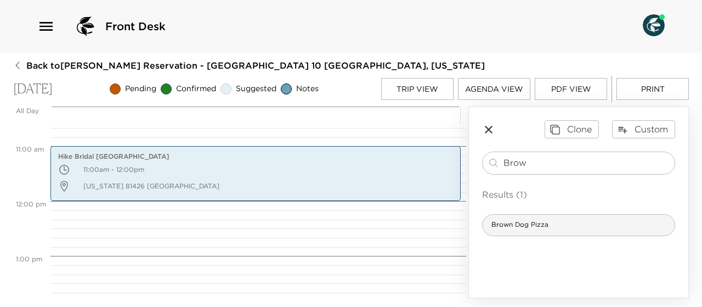
type input "Brow"
click at [546, 229] on span "Brown Dog Pizza" at bounding box center [520, 224] width 75 height 9
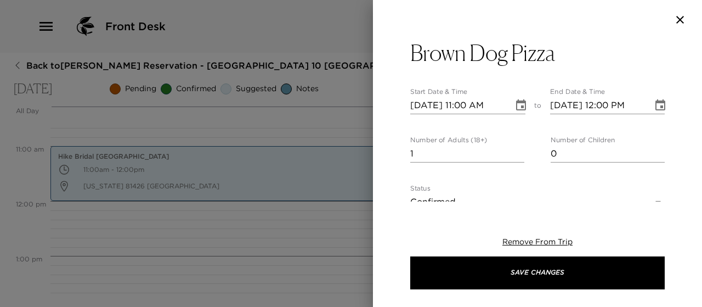
type textarea "Brown Dog Pizza has award winning pizza as well as burgers and salads. Great fo…"
click at [516, 148] on input "2" at bounding box center [468, 154] width 114 height 18
type input "3"
click at [516, 148] on input "3" at bounding box center [468, 154] width 114 height 18
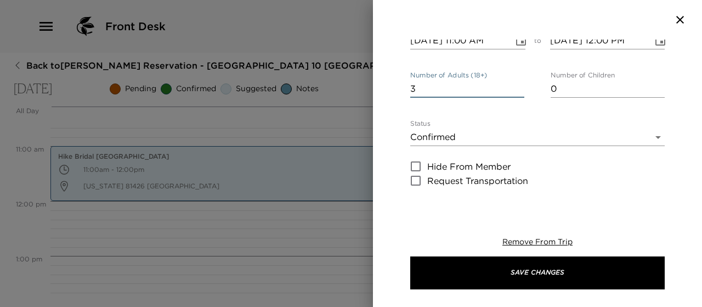
scroll to position [64, 0]
click at [650, 137] on body "Front Desk Back to [PERSON_NAME] Reservation - Heritage Crossing 10 [GEOGRAPHIC…" at bounding box center [351, 153] width 702 height 307
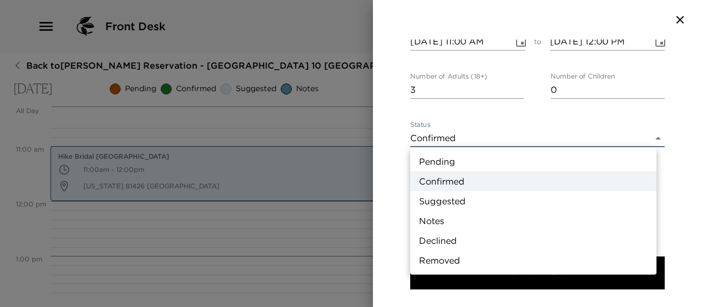
click at [504, 196] on li "Suggested" at bounding box center [534, 201] width 246 height 20
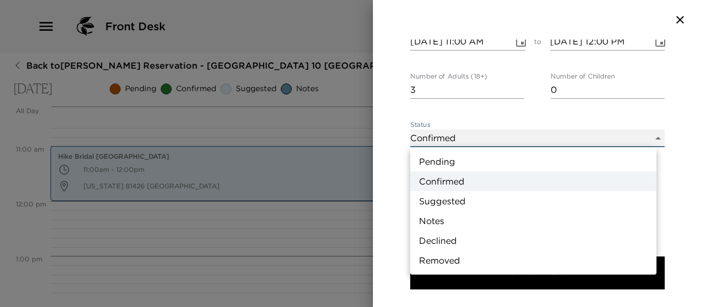
type input "Suggestion"
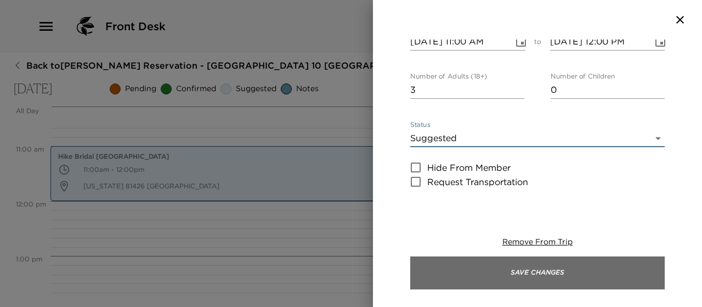
click at [521, 272] on button "Save Changes" at bounding box center [538, 272] width 255 height 33
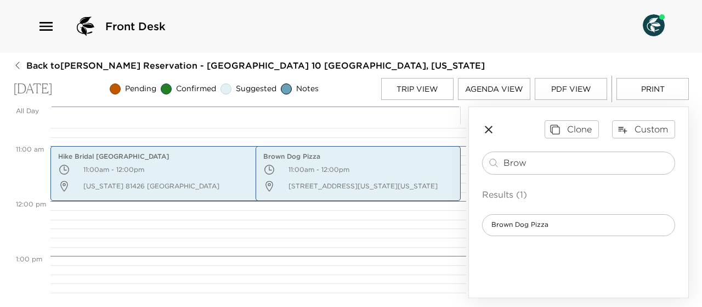
click at [486, 90] on button "Agenda View" at bounding box center [494, 89] width 72 height 22
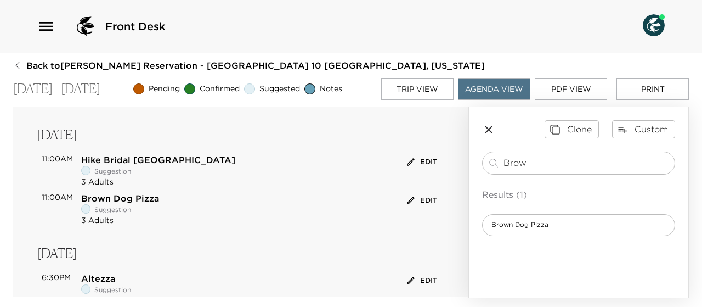
scroll to position [491, 0]
click at [419, 198] on button "Edit" at bounding box center [422, 200] width 36 height 17
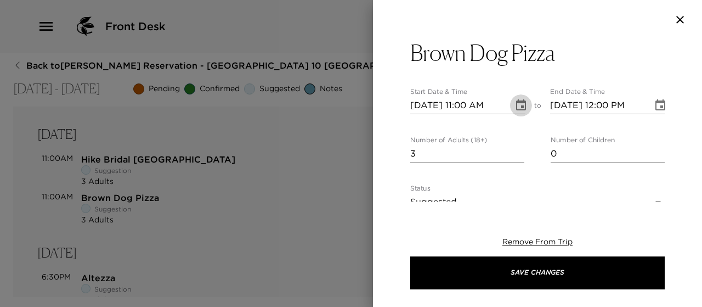
click at [516, 103] on icon "Choose date, selected date is Oct 8, 2025" at bounding box center [521, 105] width 13 height 13
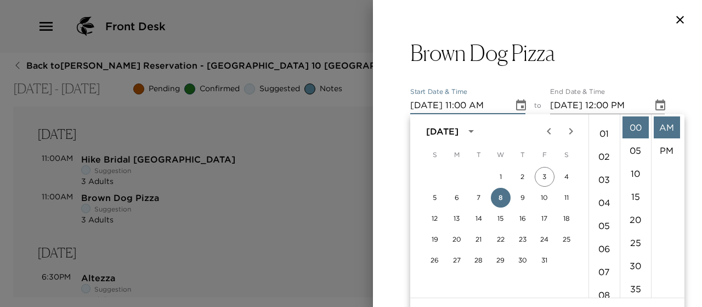
scroll to position [0, 0]
click at [601, 146] on li "01" at bounding box center [605, 150] width 26 height 22
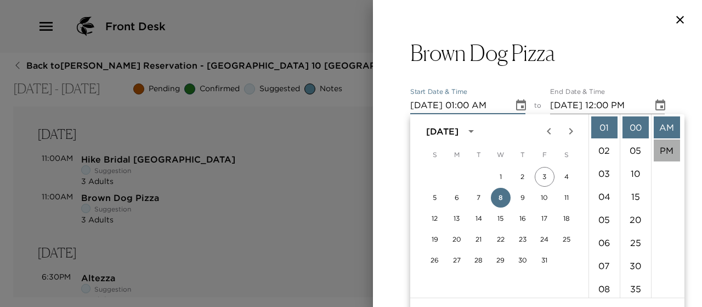
click at [666, 148] on li "PM" at bounding box center [667, 150] width 26 height 22
type input "[DATE] 01:00 PM"
type input "[DATE] 02:00 PM"
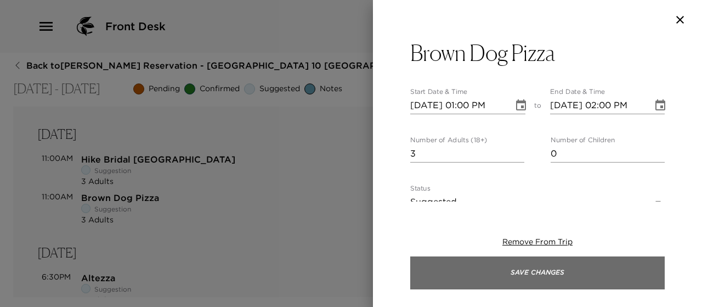
click at [554, 271] on button "Save Changes" at bounding box center [538, 272] width 255 height 33
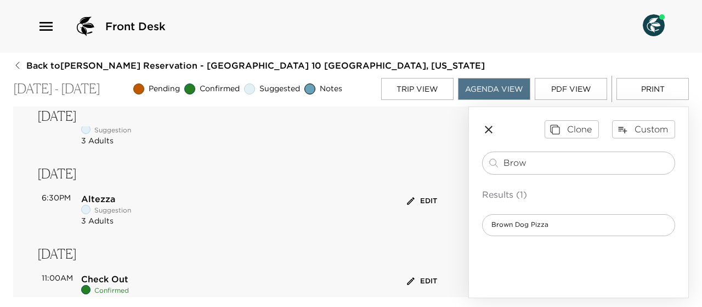
scroll to position [656, 0]
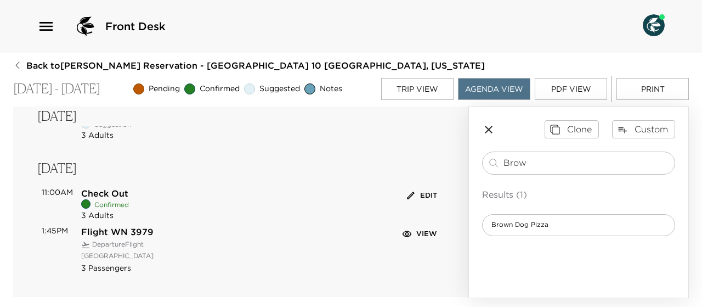
click at [409, 235] on button "View" at bounding box center [421, 234] width 40 height 17
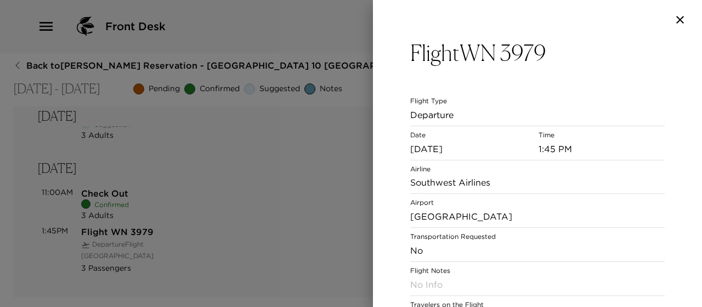
click at [288, 204] on div at bounding box center [351, 153] width 702 height 307
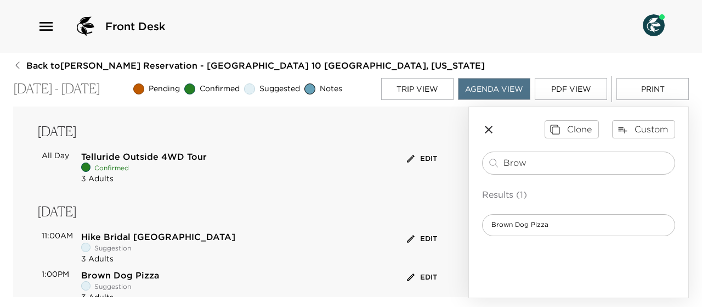
scroll to position [378, 0]
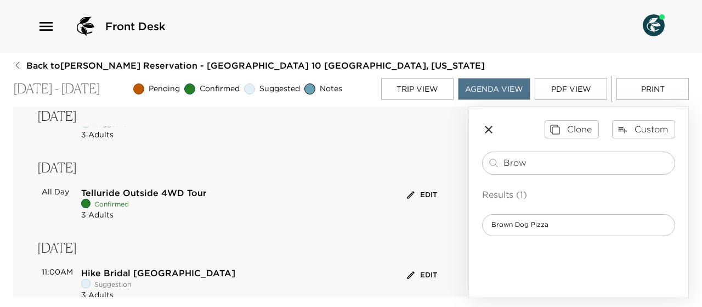
click at [415, 86] on button "Trip View" at bounding box center [417, 89] width 72 height 22
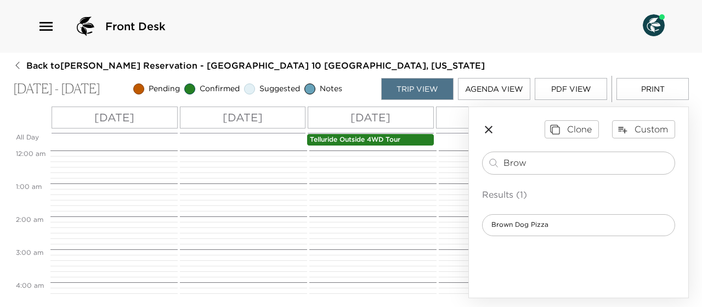
scroll to position [263, 0]
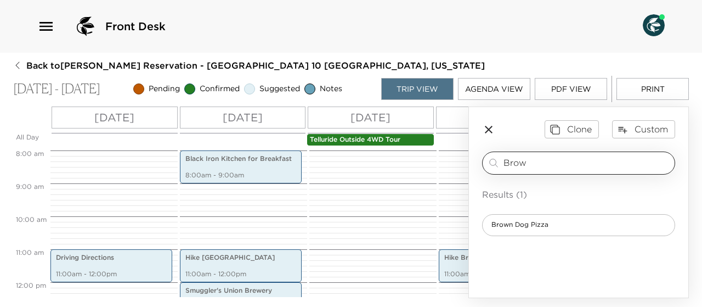
click at [530, 158] on input "Brow" at bounding box center [587, 162] width 167 height 13
type input "B"
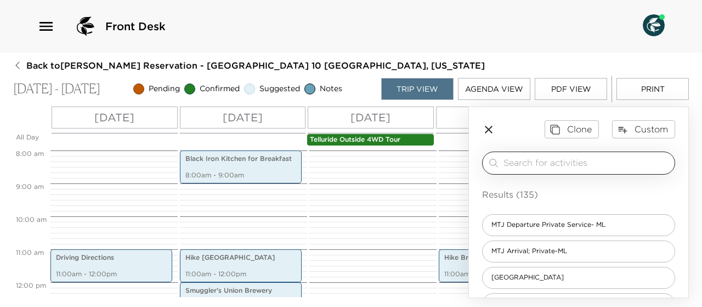
click at [530, 158] on input "search" at bounding box center [587, 162] width 167 height 13
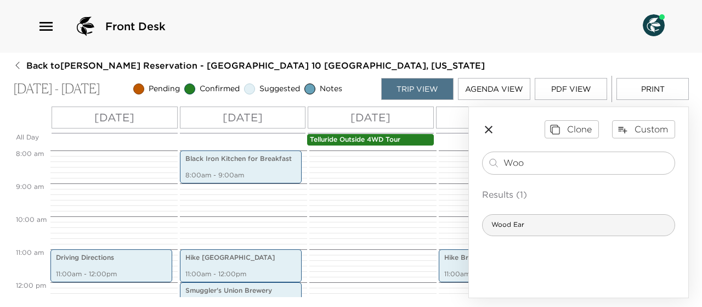
type input "Woo"
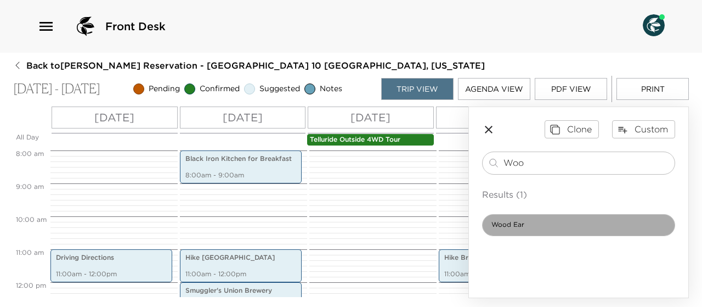
click at [514, 222] on span "Wood Ear" at bounding box center [508, 224] width 50 height 9
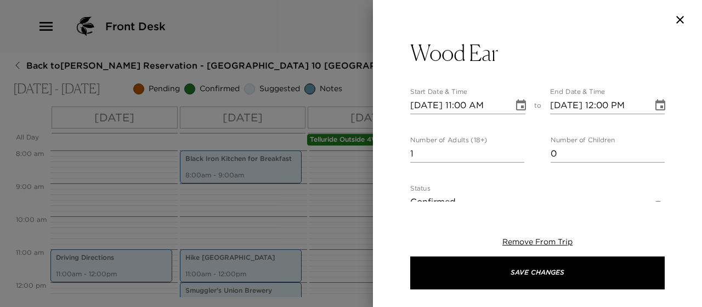
type textarea "Wood Ear Whiskey Lounge & Noodle Bar Visit Wood Ear Whiskey Lounge & Noodle Bar…"
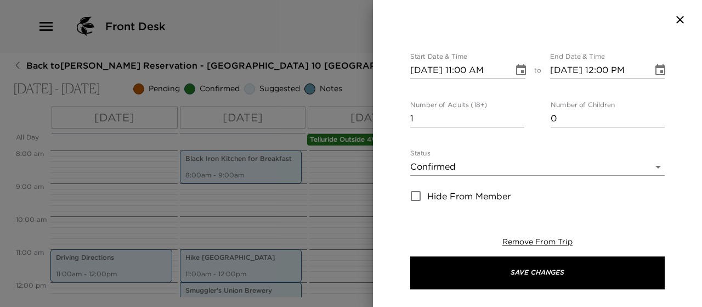
scroll to position [88, 0]
click at [516, 113] on input "2" at bounding box center [468, 118] width 114 height 18
type input "3"
click at [516, 113] on input "3" at bounding box center [468, 118] width 114 height 18
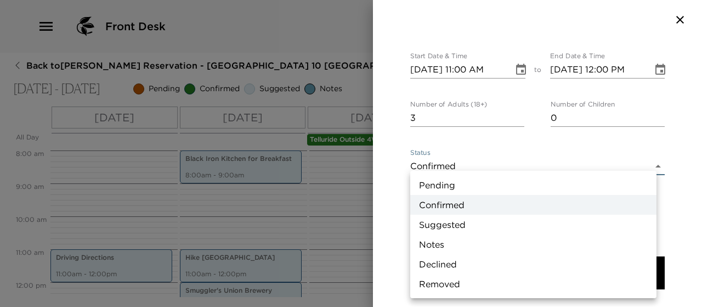
click at [652, 165] on body "Front Desk Back to [PERSON_NAME] Reservation - [GEOGRAPHIC_DATA] 10 [GEOGRAPHIC…" at bounding box center [351, 153] width 702 height 307
click at [478, 221] on li "Suggested" at bounding box center [534, 225] width 246 height 20
type input "Suggestion"
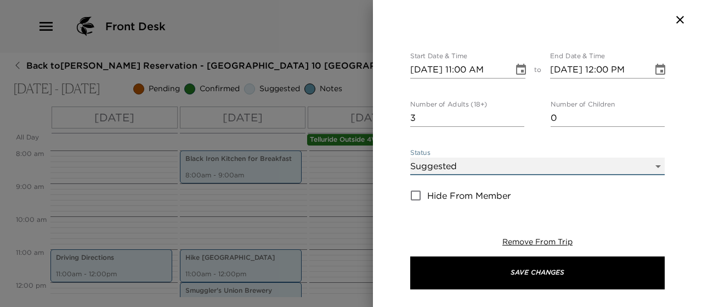
scroll to position [0, 0]
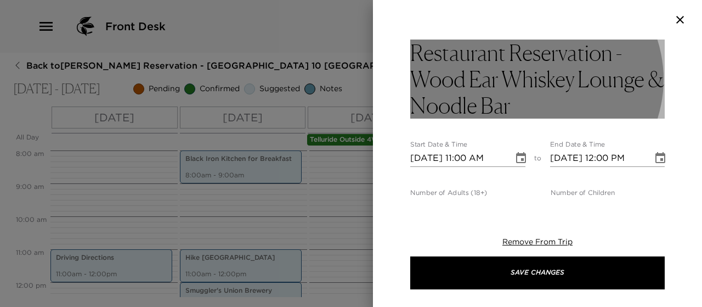
click at [552, 106] on h3 "Restaurant Reservation - Wood Ear Whiskey Lounge & Noodle Bar" at bounding box center [538, 79] width 255 height 79
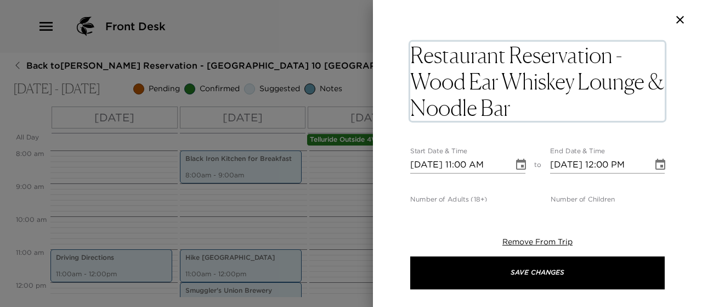
click at [552, 106] on textarea "Restaurant Reservation - Wood Ear Whiskey Lounge & Noodle Bar" at bounding box center [538, 81] width 255 height 79
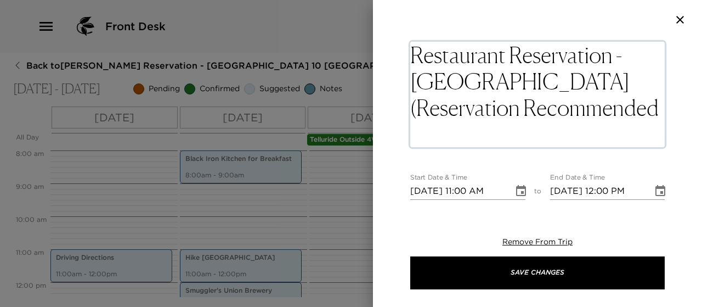
type textarea "Restaurant Reservation - [GEOGRAPHIC_DATA] Whiskey Lounge & Noodle Bar (Reserva…"
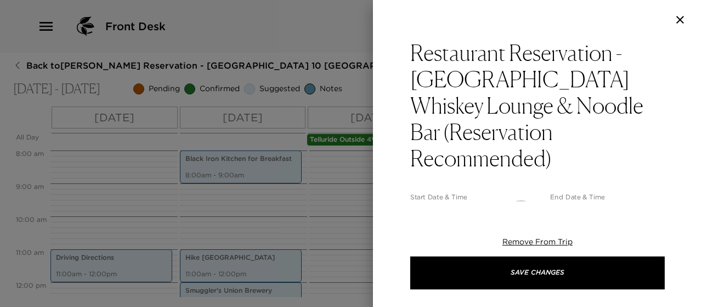
click at [517, 205] on icon "Choose date, selected date is Oct 5, 2025" at bounding box center [521, 210] width 10 height 11
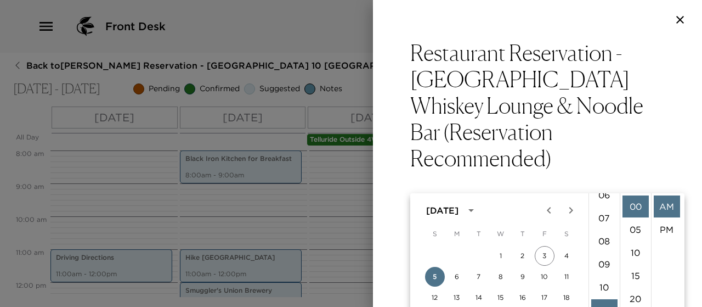
scroll to position [133, 0]
click at [604, 211] on li "06" at bounding box center [605, 212] width 26 height 22
click at [665, 230] on li "PM" at bounding box center [667, 229] width 26 height 22
type input "[DATE] 06:00 PM"
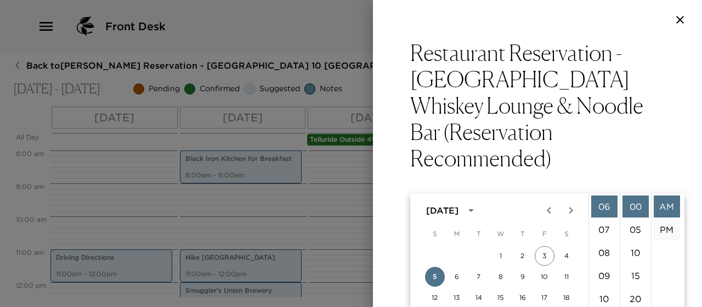
type input "[DATE] 07:00 PM"
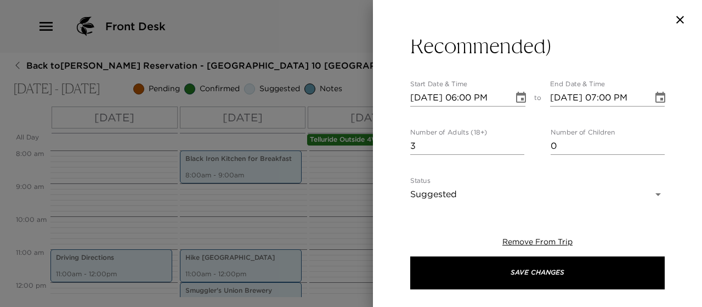
scroll to position [114, 0]
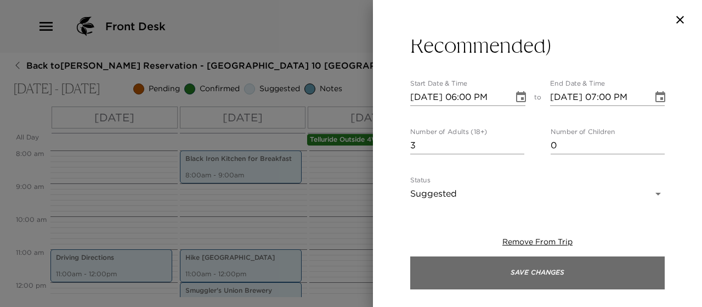
click at [539, 273] on button "Save Changes" at bounding box center [538, 272] width 255 height 33
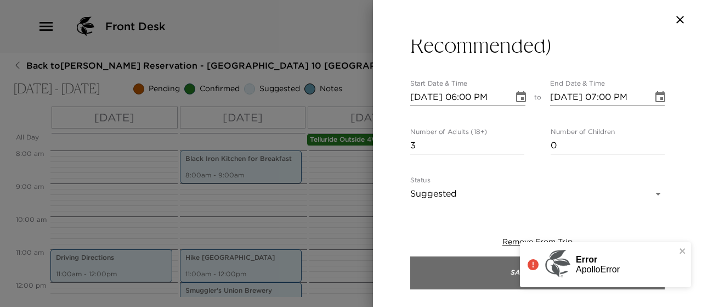
click at [454, 272] on button "Save Changes" at bounding box center [538, 272] width 255 height 33
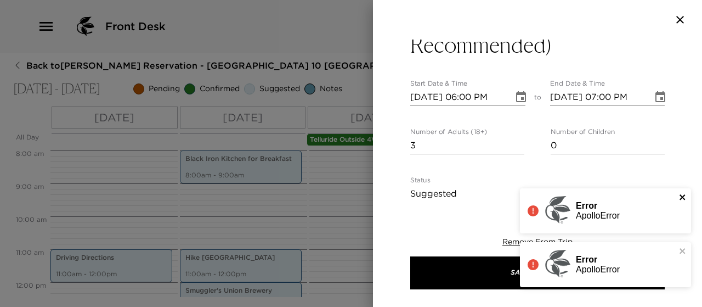
click at [681, 198] on icon "close" at bounding box center [682, 196] width 5 height 5
click at [683, 250] on icon "close" at bounding box center [682, 250] width 5 height 5
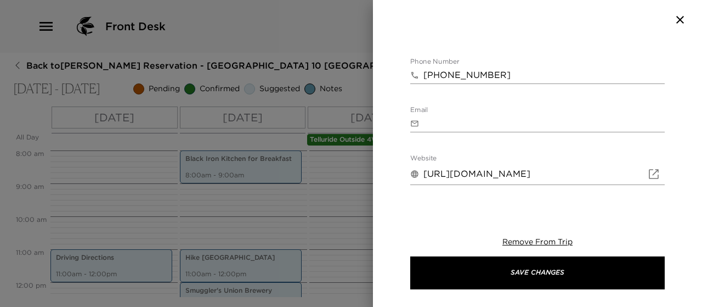
scroll to position [558, 0]
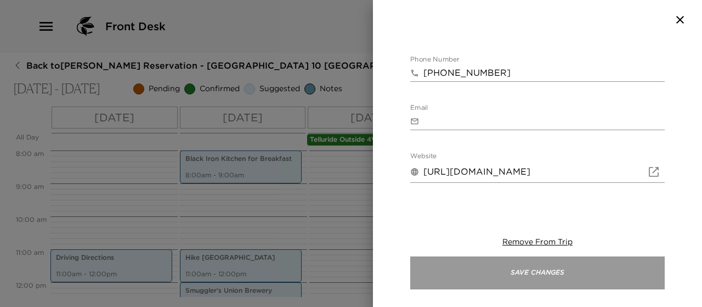
click at [554, 275] on button "Save Changes" at bounding box center [538, 272] width 255 height 33
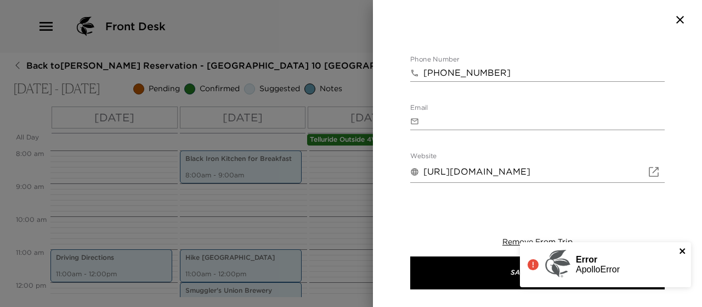
click at [683, 249] on icon "close" at bounding box center [683, 250] width 8 height 9
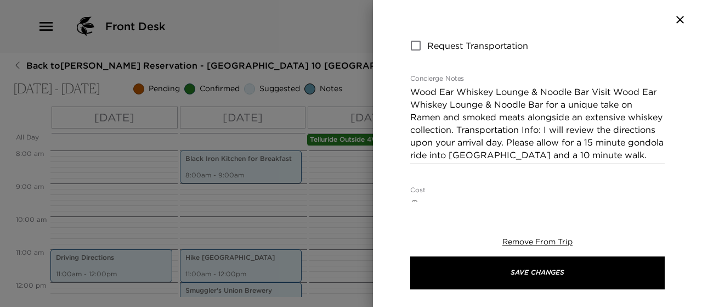
scroll to position [306, 0]
click at [682, 16] on icon "button" at bounding box center [680, 19] width 13 height 13
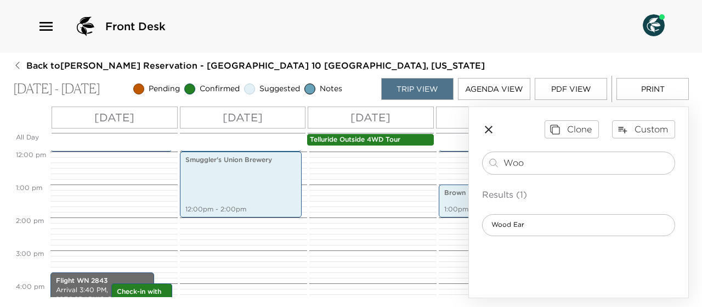
scroll to position [393, 0]
click at [498, 90] on button "Agenda View" at bounding box center [494, 89] width 72 height 22
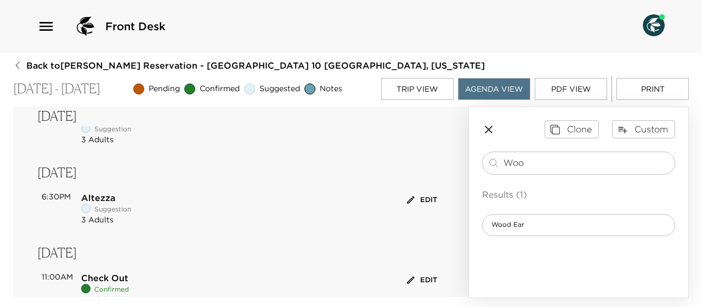
scroll to position [576, 0]
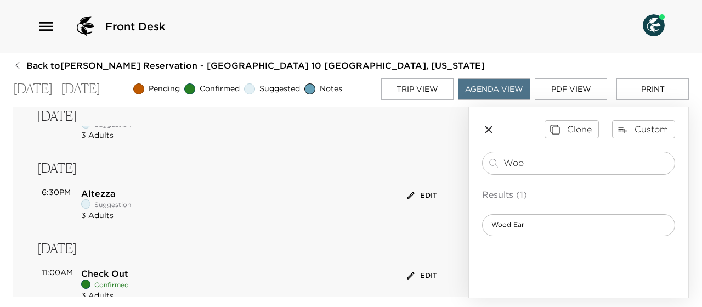
click at [428, 86] on button "Trip View" at bounding box center [417, 89] width 72 height 22
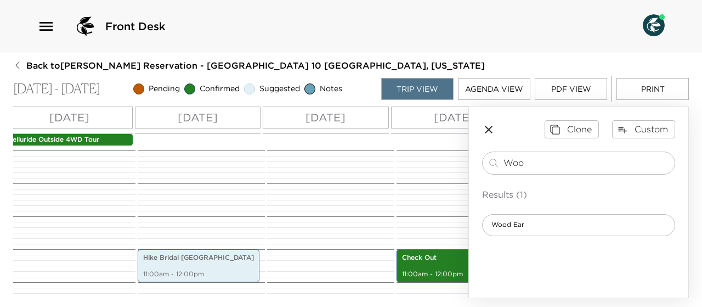
scroll to position [0, 325]
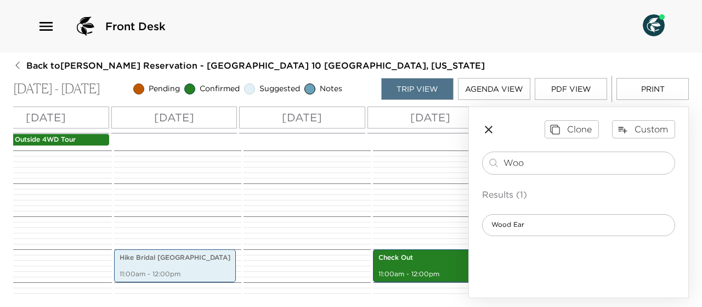
click at [311, 117] on p "[DATE]" at bounding box center [302, 117] width 40 height 16
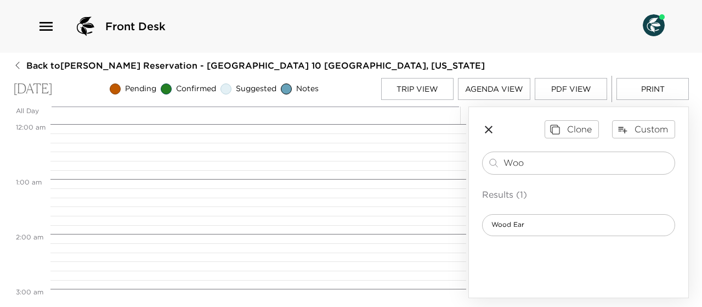
scroll to position [1015, 0]
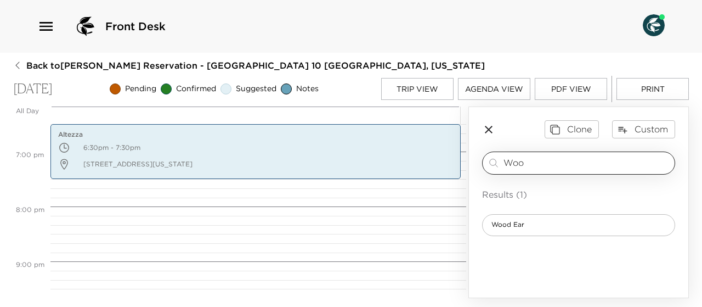
click at [542, 161] on input "Woo" at bounding box center [587, 162] width 167 height 13
type input "W"
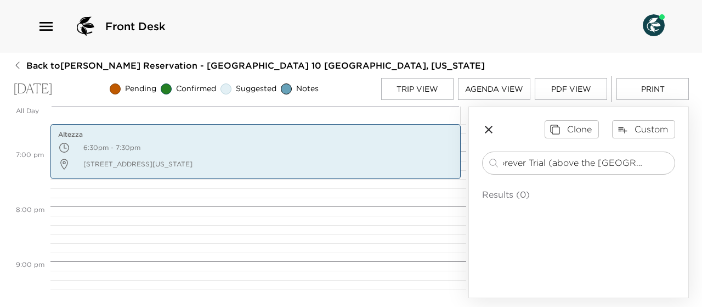
scroll to position [0, 27]
type input "Seeforever Trial (above the [GEOGRAPHIC_DATA])"
click at [486, 128] on icon "button" at bounding box center [488, 129] width 13 height 13
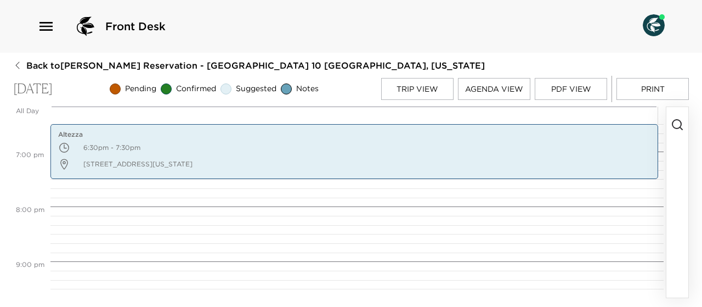
click at [683, 156] on button "button" at bounding box center [678, 202] width 22 height 190
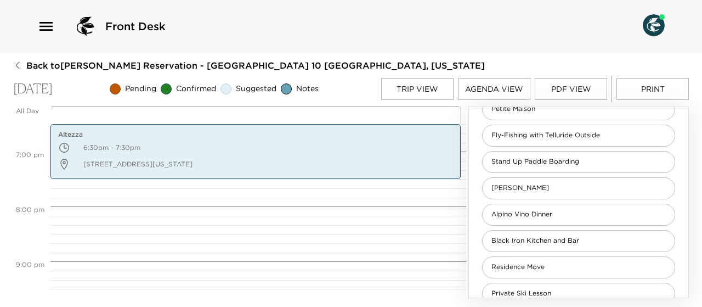
scroll to position [953, 0]
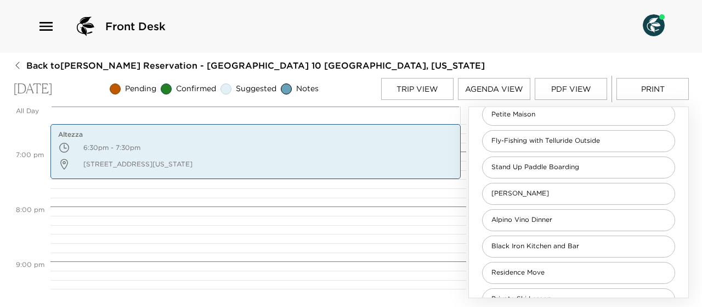
click at [424, 88] on button "Trip View" at bounding box center [417, 89] width 72 height 22
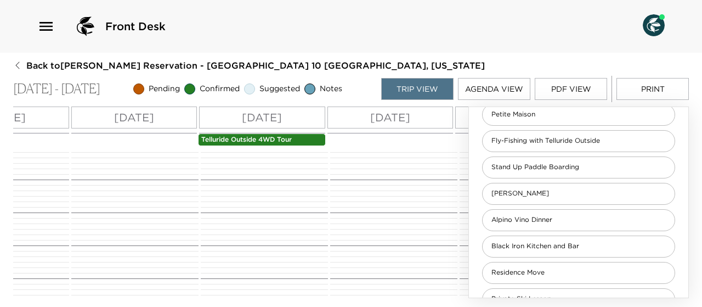
scroll to position [0, 0]
click at [269, 121] on p "[DATE]" at bounding box center [262, 117] width 40 height 16
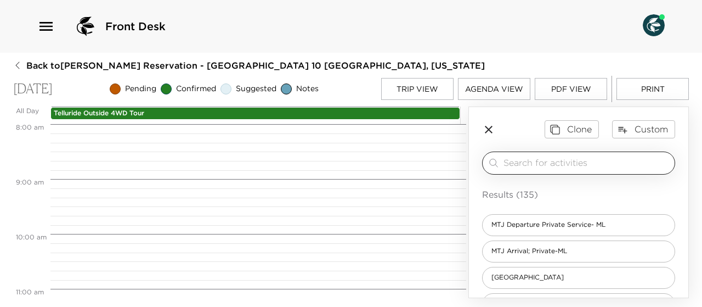
click at [539, 163] on input "search" at bounding box center [587, 162] width 167 height 13
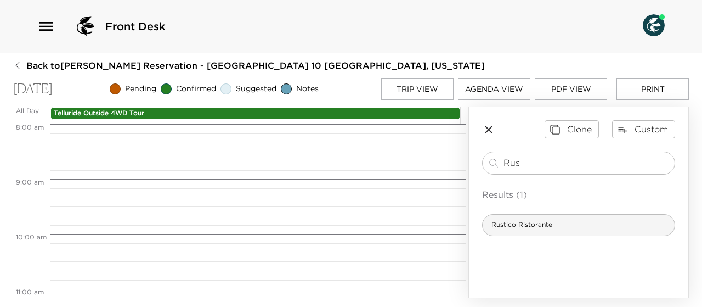
type input "Rus"
click at [521, 221] on span "Rustico Ristorante" at bounding box center [522, 224] width 78 height 9
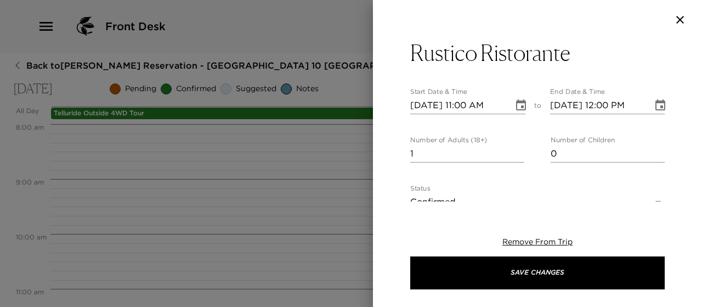
type textarea "At [GEOGRAPHIC_DATA], you will find traditional Italian fare comprised of famil…"
click at [516, 102] on icon "Choose date, selected date is Oct 7, 2025" at bounding box center [521, 104] width 10 height 11
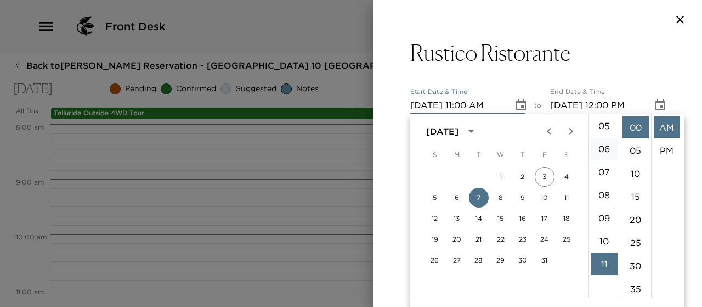
scroll to position [116, 0]
click at [602, 148] on li "06" at bounding box center [605, 149] width 26 height 22
click at [666, 148] on li "PM" at bounding box center [667, 150] width 26 height 22
type input "[DATE] 06:00 PM"
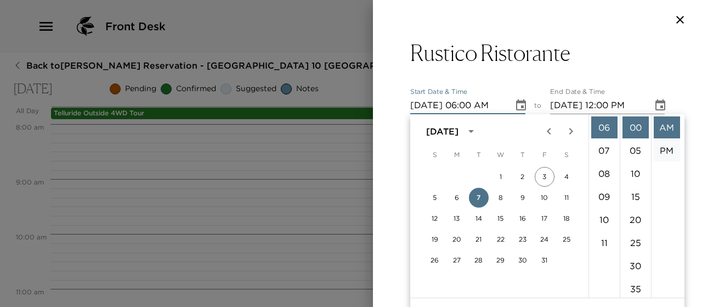
type input "[DATE] 07:00 PM"
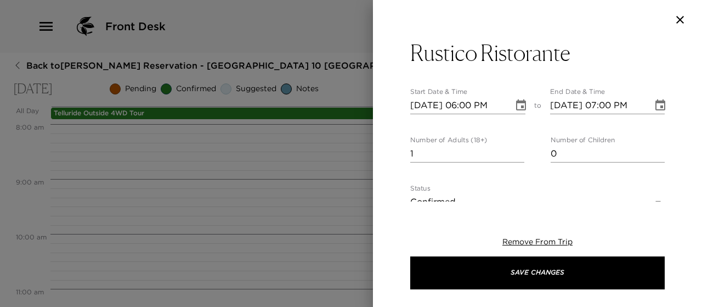
scroll to position [23, 0]
click at [516, 149] on input "2" at bounding box center [468, 154] width 114 height 18
type input "3"
click at [516, 149] on input "3" at bounding box center [468, 154] width 114 height 18
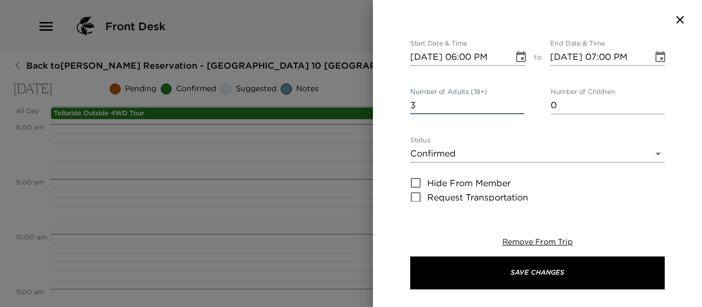
scroll to position [48, 0]
click at [651, 150] on body "Front Desk Back to [PERSON_NAME] Reservation - [GEOGRAPHIC_DATA] 10 [GEOGRAPHIC…" at bounding box center [351, 153] width 702 height 307
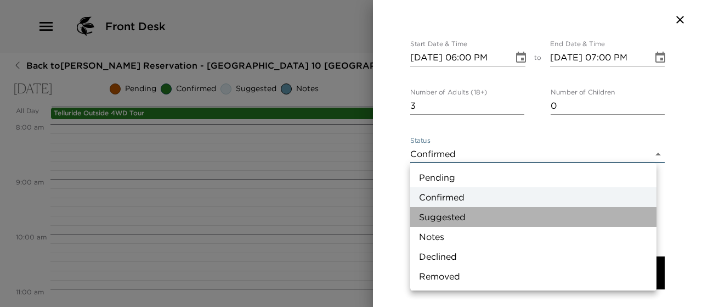
click at [499, 211] on li "Suggested" at bounding box center [534, 217] width 246 height 20
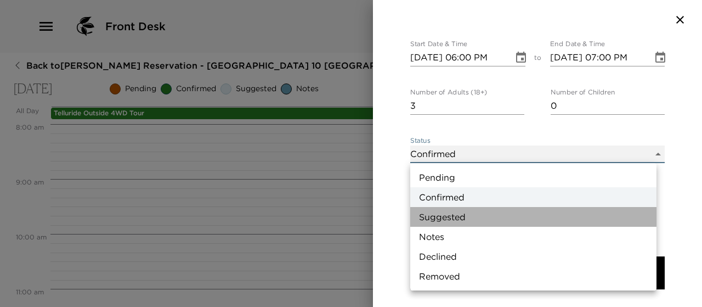
type input "Suggestion"
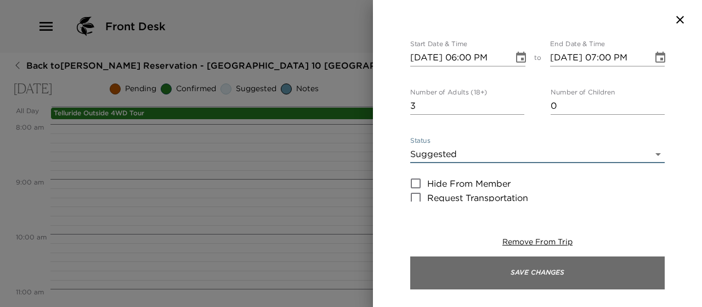
click at [492, 273] on button "Save Changes" at bounding box center [538, 272] width 255 height 33
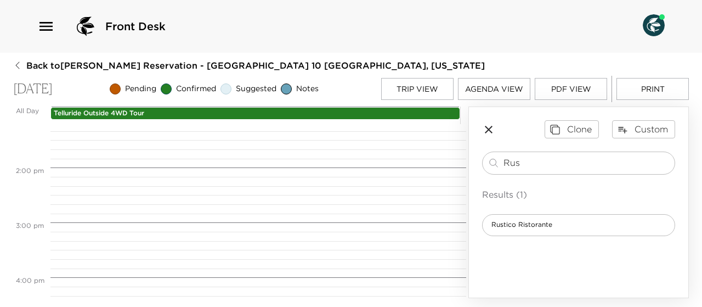
scroll to position [724, 0]
click at [481, 94] on button "Agenda View" at bounding box center [494, 89] width 72 height 22
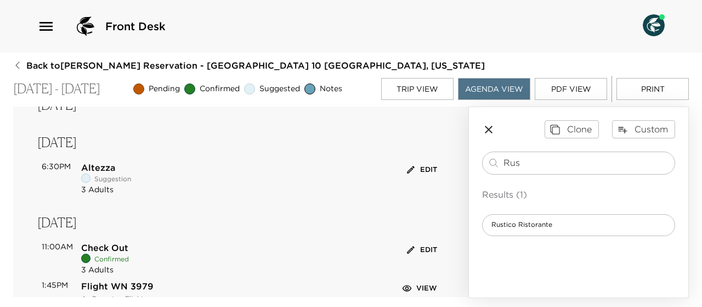
scroll to position [638, 0]
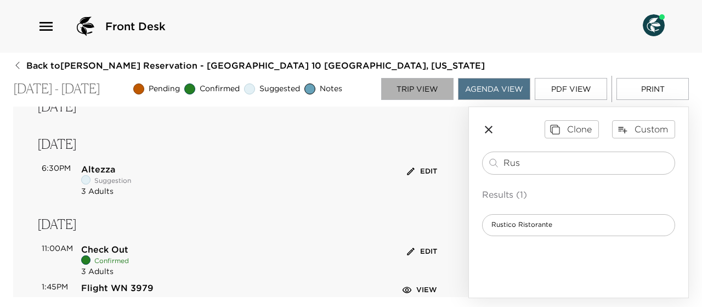
click at [408, 88] on button "Trip View" at bounding box center [417, 89] width 72 height 22
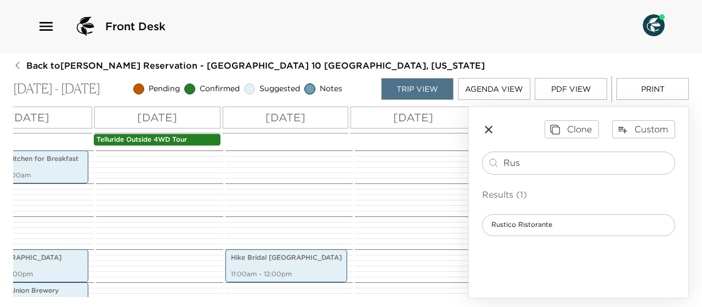
scroll to position [0, 215]
click at [390, 119] on div "[DATE]" at bounding box center [412, 117] width 126 height 22
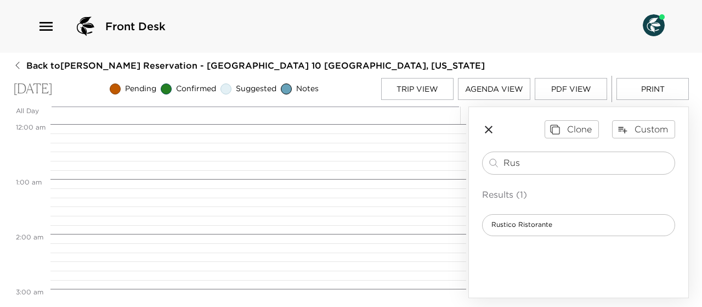
scroll to position [1015, 0]
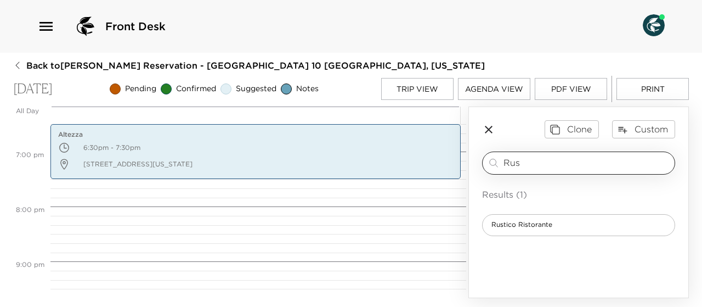
click at [555, 163] on input "Rus" at bounding box center [587, 162] width 167 height 13
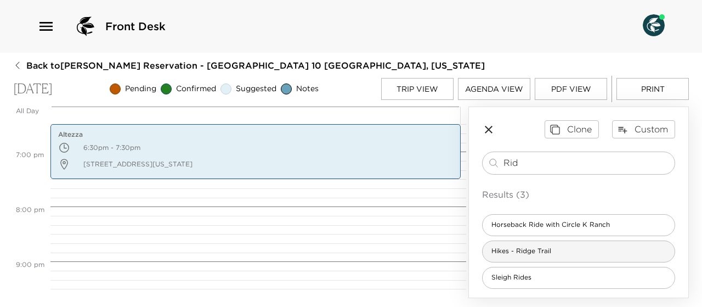
type input "Rid"
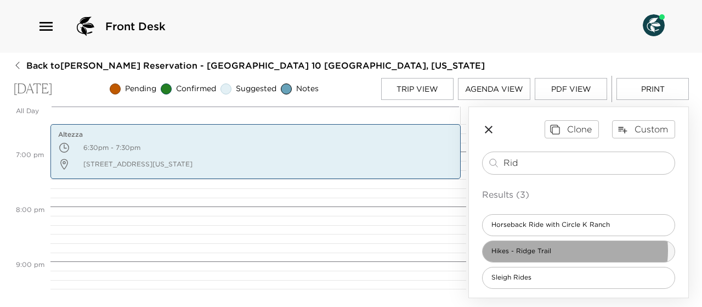
click at [575, 250] on div "Hikes - Ridge Trail" at bounding box center [578, 251] width 193 height 22
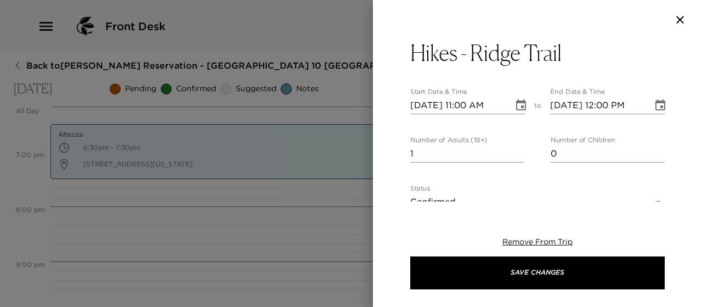
type textarea "This hiking-only trail begins at [GEOGRAPHIC_DATA], dropping over 1,000 feet ov…"
click at [518, 150] on input "2" at bounding box center [468, 154] width 114 height 18
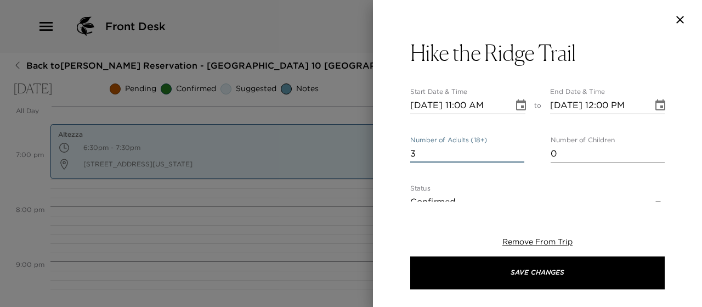
type input "3"
click at [518, 150] on input "3" at bounding box center [468, 154] width 114 height 18
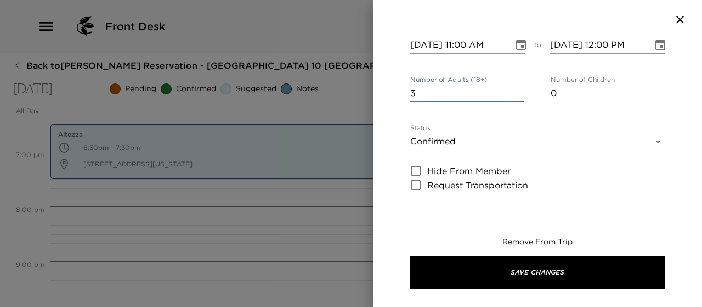
scroll to position [77, 0]
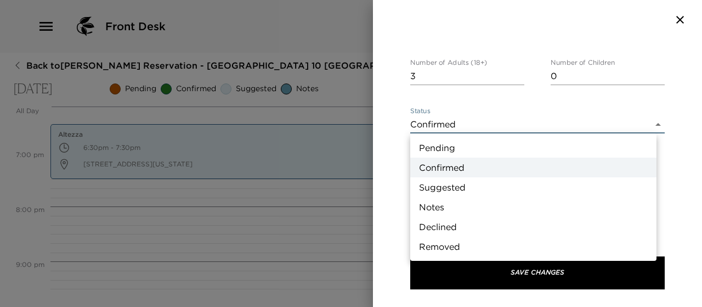
click at [649, 122] on body "Front Desk Back to [PERSON_NAME] Reservation - [GEOGRAPHIC_DATA] 10 [GEOGRAPHIC…" at bounding box center [351, 153] width 702 height 307
click at [505, 190] on li "Suggested" at bounding box center [534, 187] width 246 height 20
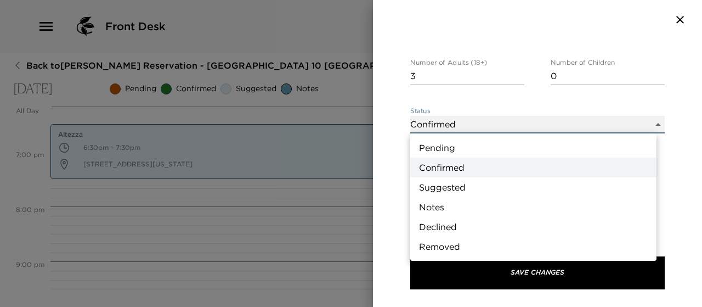
type input "Suggestion"
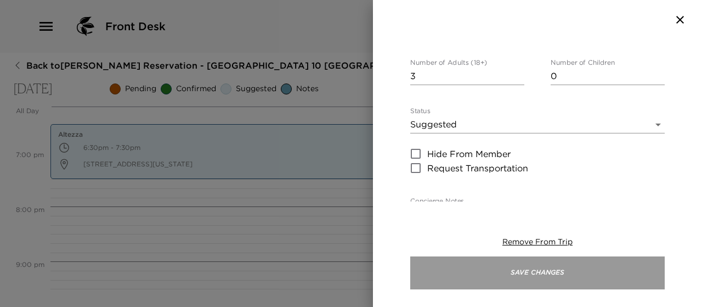
click at [502, 276] on button "Save Changes" at bounding box center [538, 272] width 255 height 33
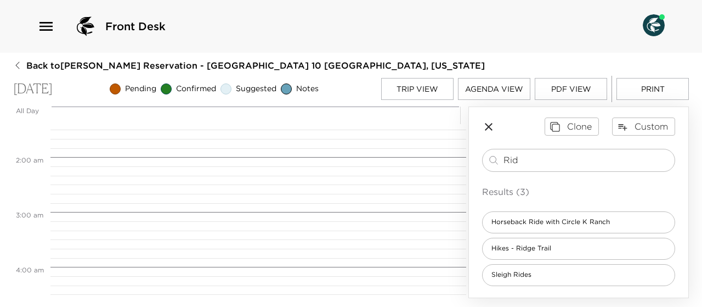
scroll to position [87, 0]
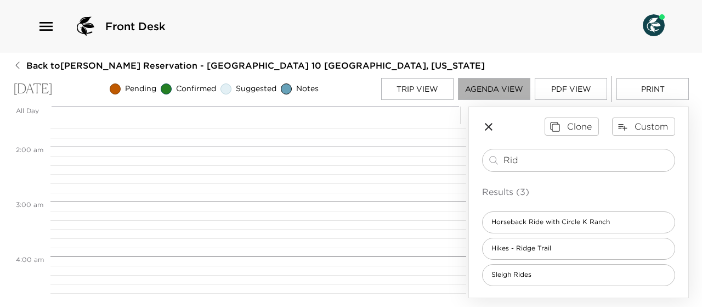
click at [479, 90] on button "Agenda View" at bounding box center [494, 89] width 72 height 22
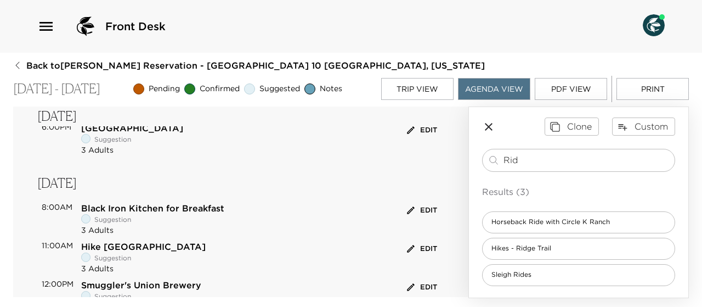
scroll to position [0, 0]
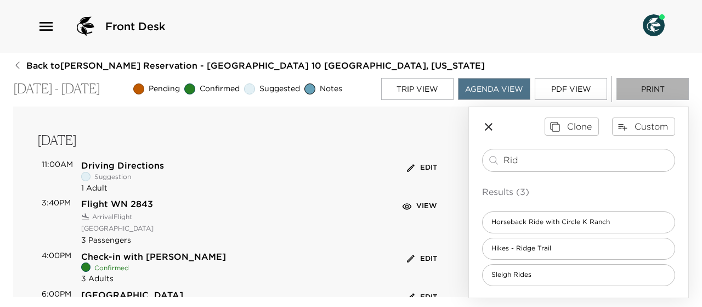
click at [653, 85] on button "Print" at bounding box center [653, 89] width 72 height 22
